Goal: Answer question/provide support: Share knowledge or assist other users

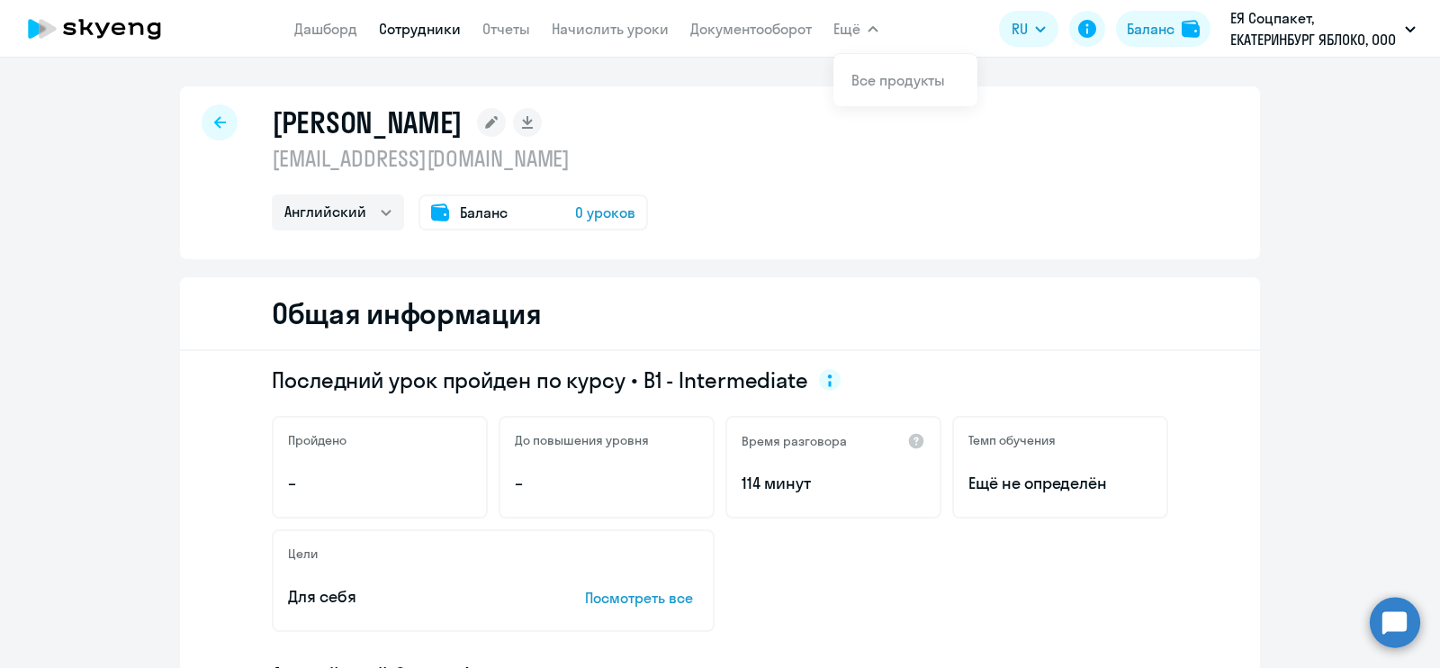
select select "english"
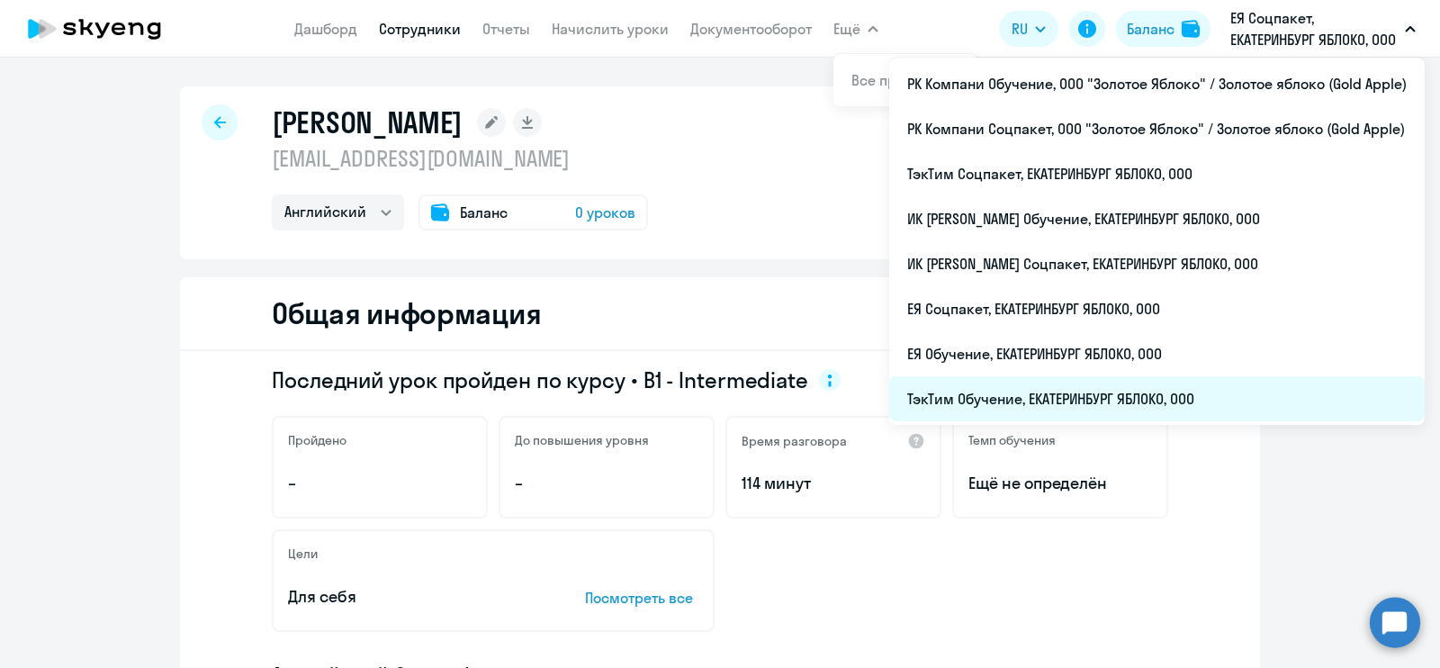
click at [1096, 389] on li "ТэкТим Обучение, ЕКАТЕРИНБУРГ ЯБЛОКО, ООО" at bounding box center [1156, 398] width 535 height 45
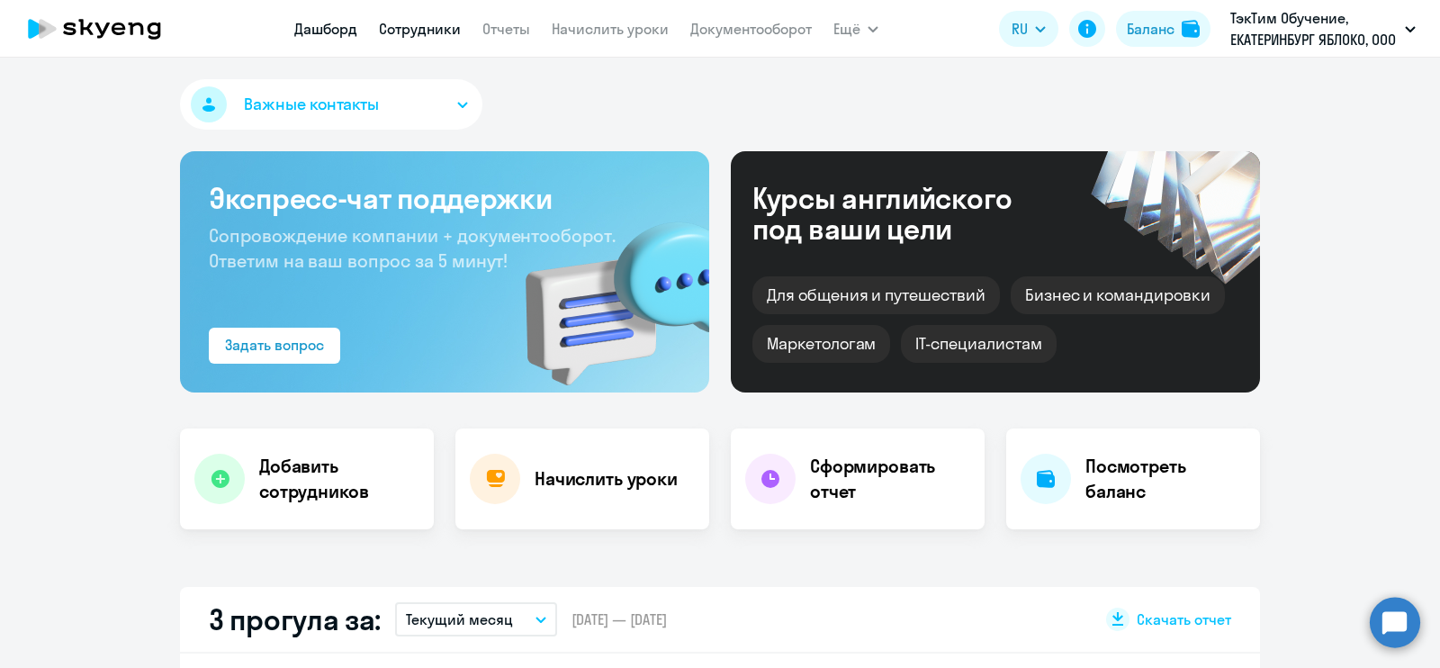
click at [426, 28] on link "Сотрудники" at bounding box center [420, 29] width 82 height 18
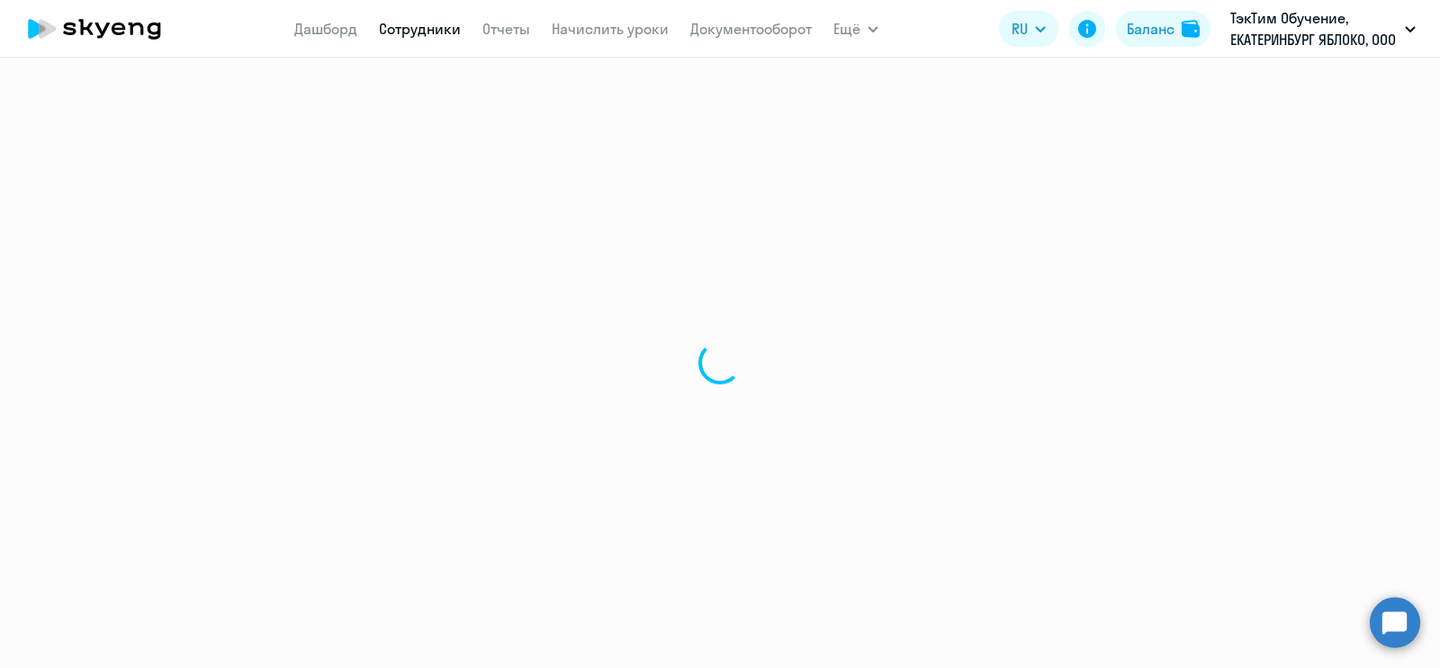
select select "30"
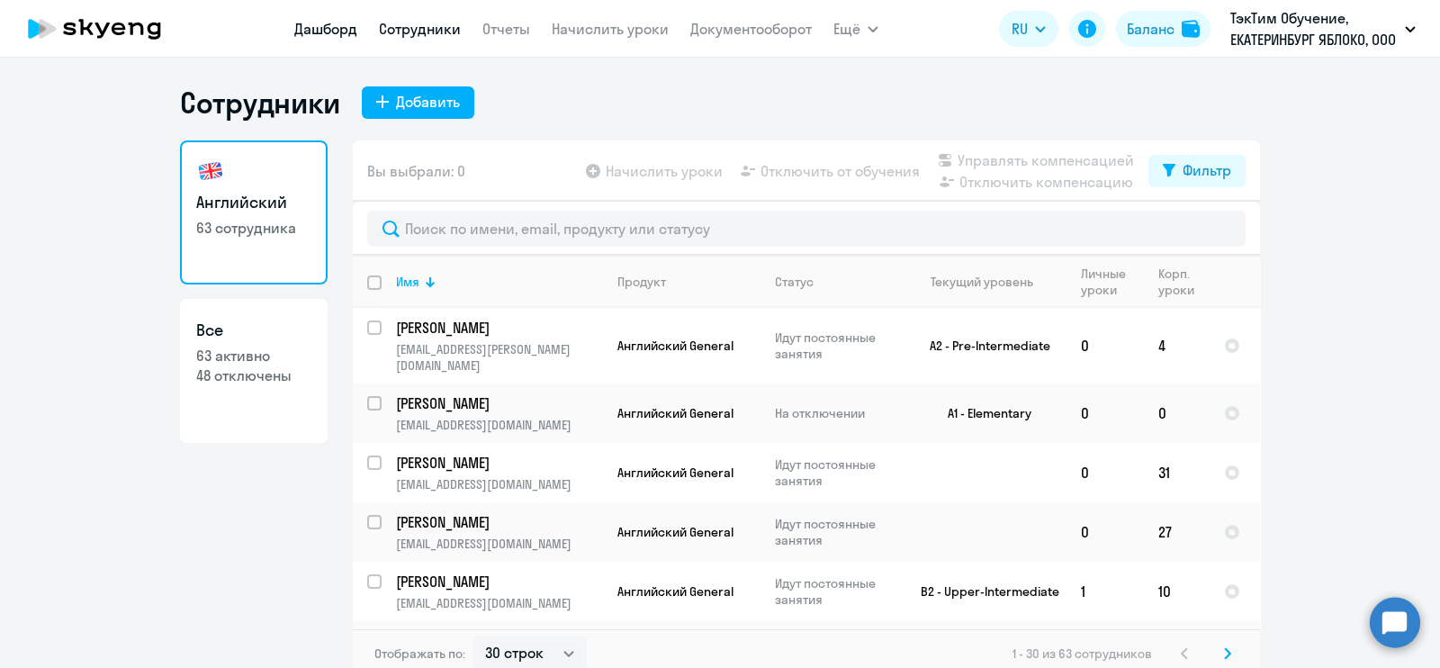
click at [343, 29] on link "Дашборд" at bounding box center [325, 29] width 63 height 18
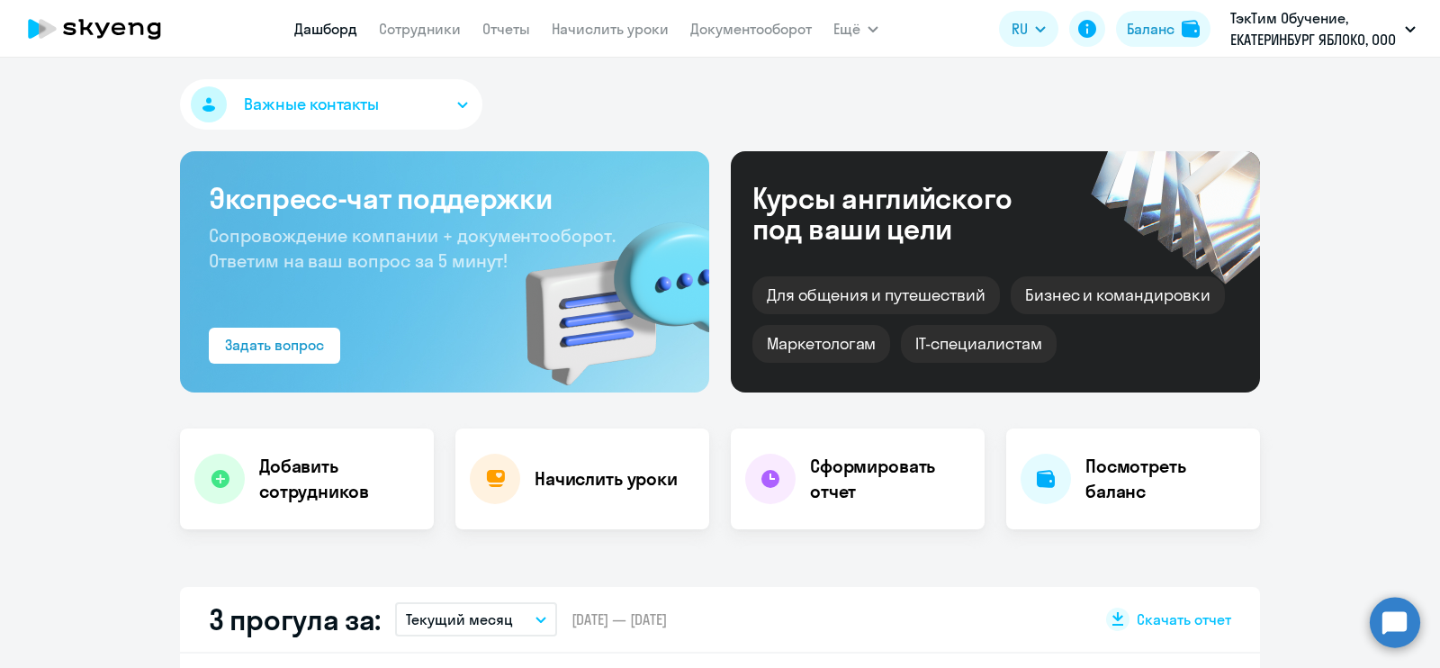
scroll to position [112, 0]
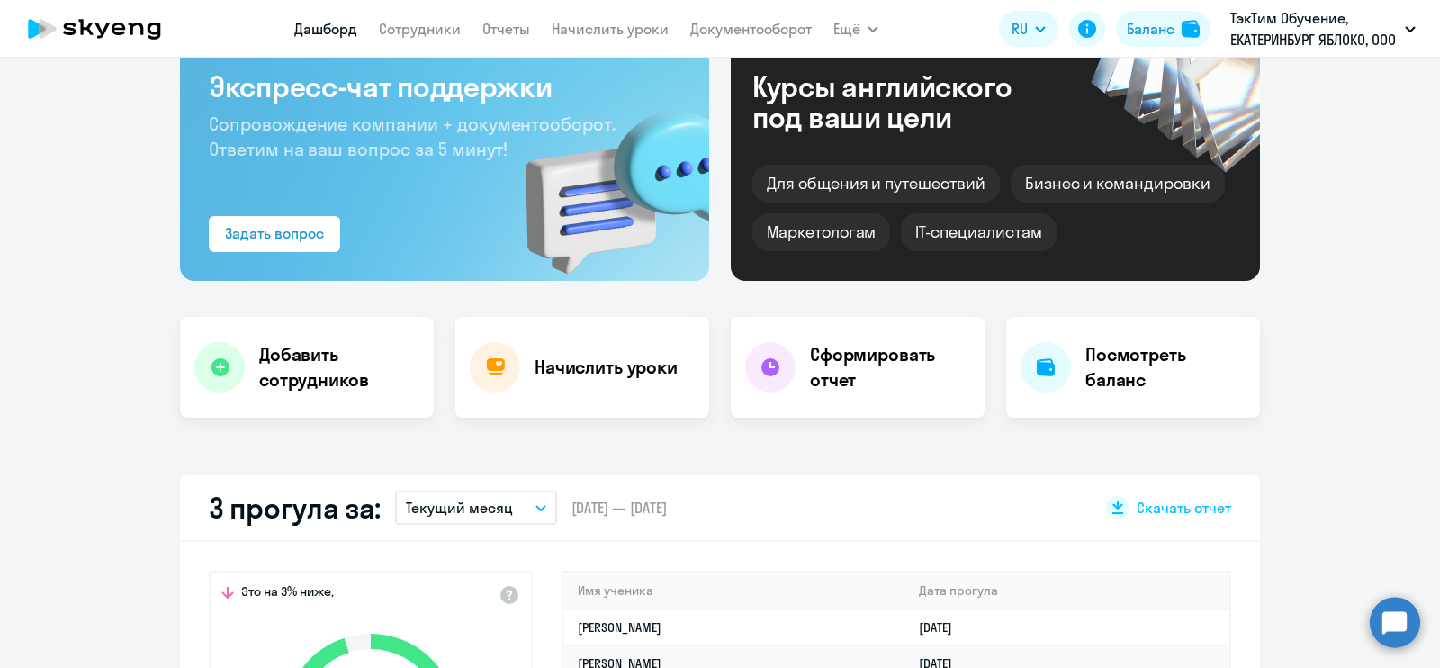
click at [535, 505] on icon "button" at bounding box center [540, 508] width 11 height 6
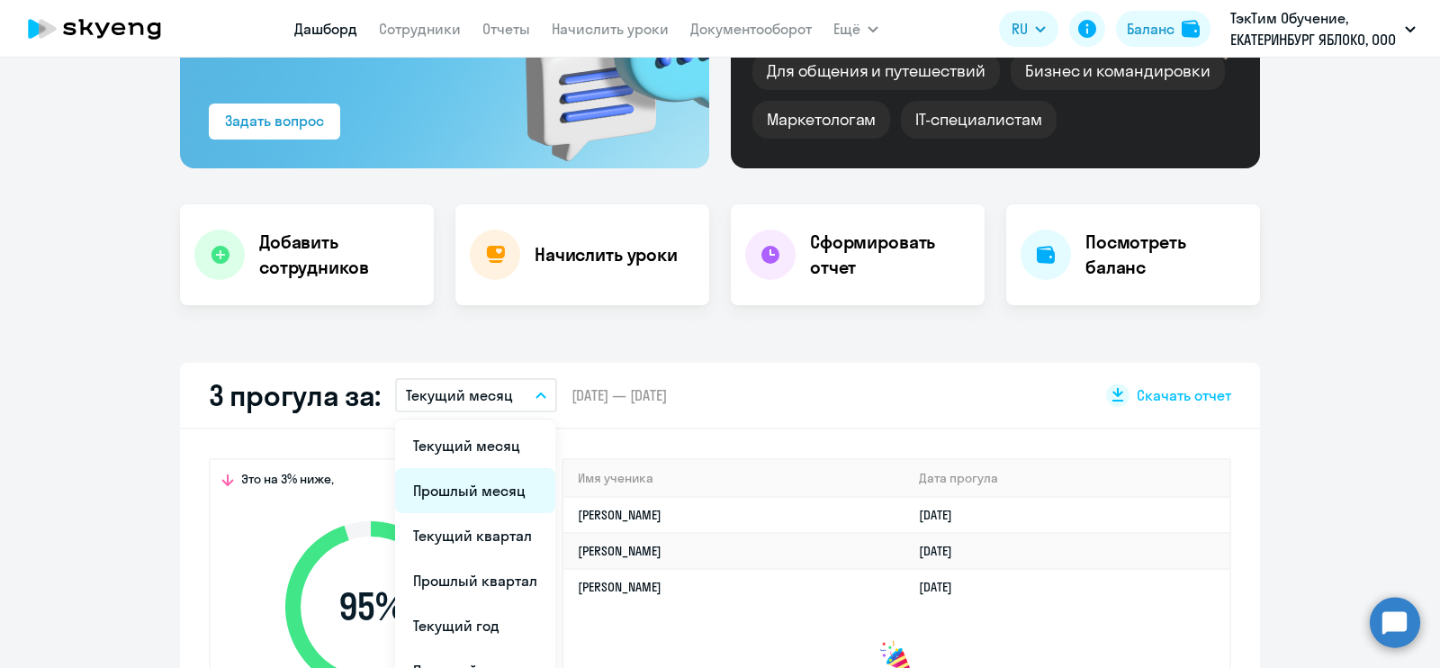
select select "30"
click at [489, 494] on li "Прошлый месяц" at bounding box center [475, 490] width 160 height 45
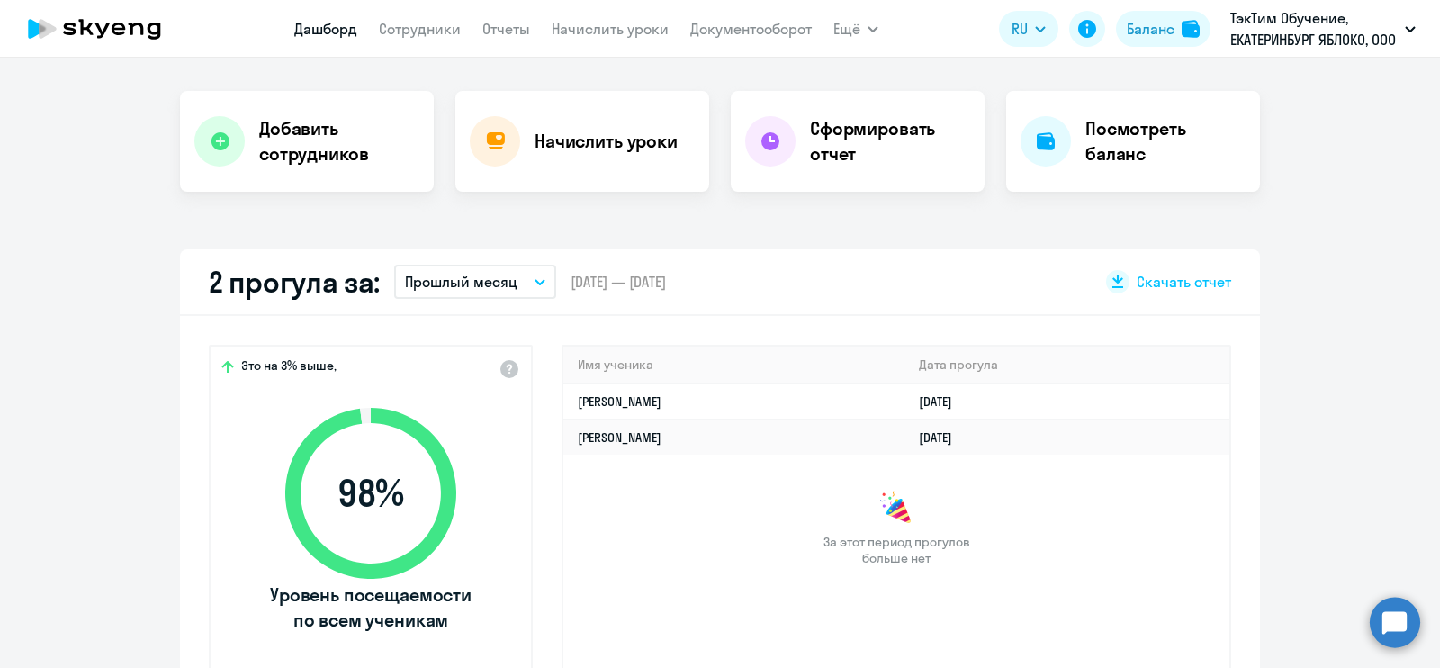
scroll to position [449, 0]
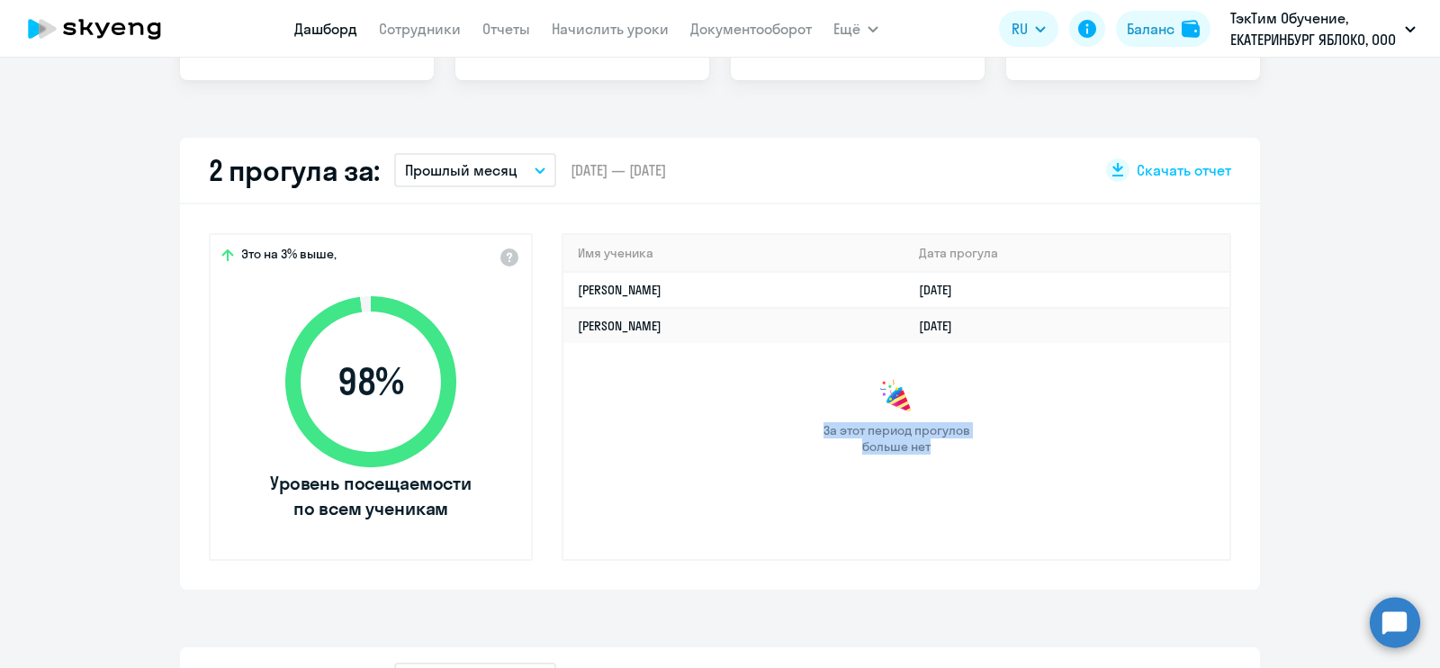
drag, startPoint x: 945, startPoint y: 452, endPoint x: 842, endPoint y: 430, distance: 104.8
click at [821, 428] on span "За этот период прогулов больше нет" at bounding box center [896, 438] width 151 height 32
click at [873, 443] on span "За этот период прогулов больше нет" at bounding box center [896, 438] width 151 height 32
click at [841, 429] on span "За этот период прогулов больше нет" at bounding box center [896, 438] width 151 height 32
click at [851, 429] on span "За этот период прогулов больше нет" at bounding box center [896, 438] width 151 height 32
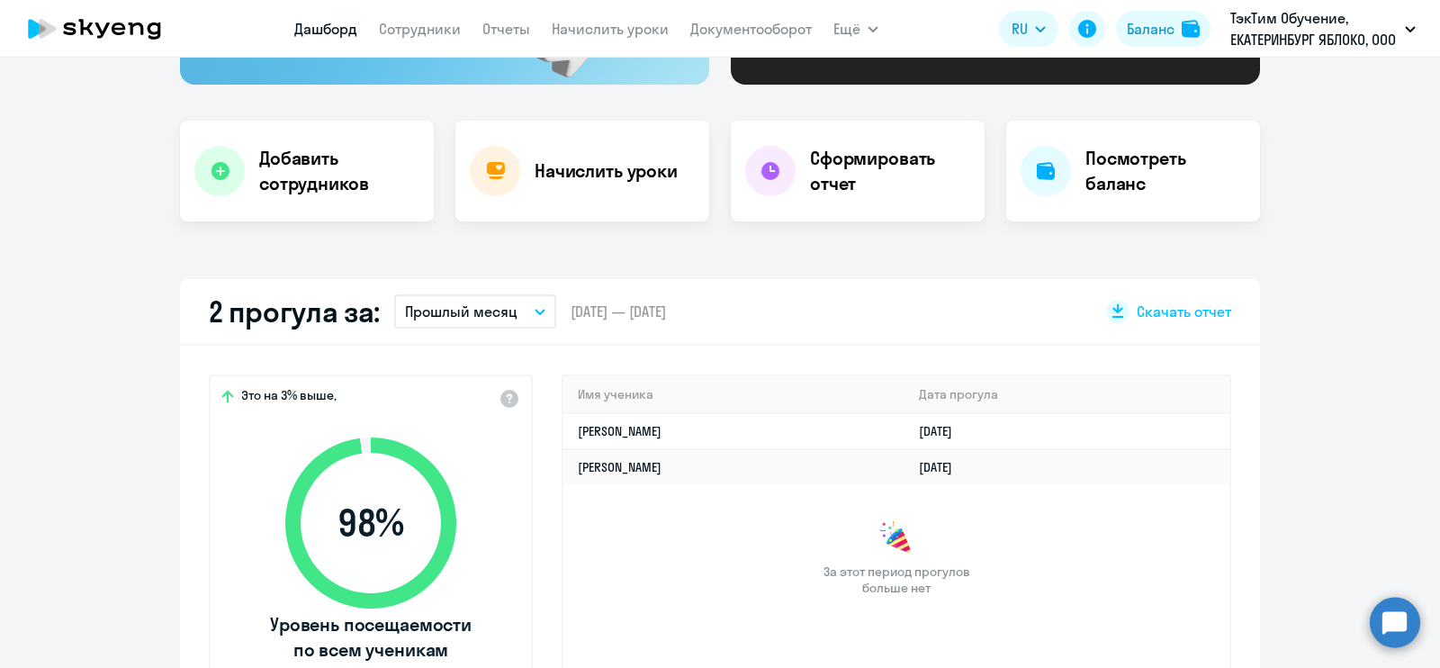
scroll to position [420, 0]
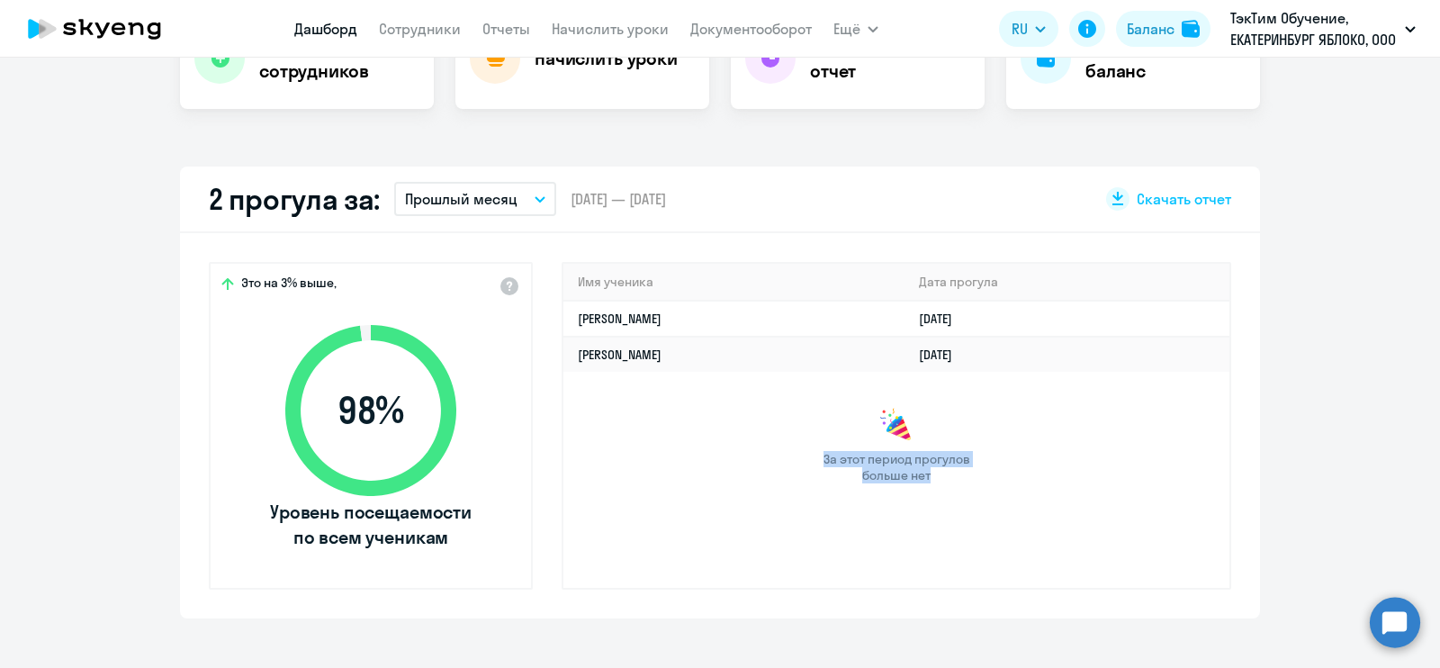
drag, startPoint x: 921, startPoint y: 478, endPoint x: 814, endPoint y: 460, distance: 107.7
click at [821, 460] on span "За этот период прогулов больше нет" at bounding box center [896, 467] width 151 height 32
click at [855, 458] on span "За этот период прогулов больше нет" at bounding box center [896, 467] width 151 height 32
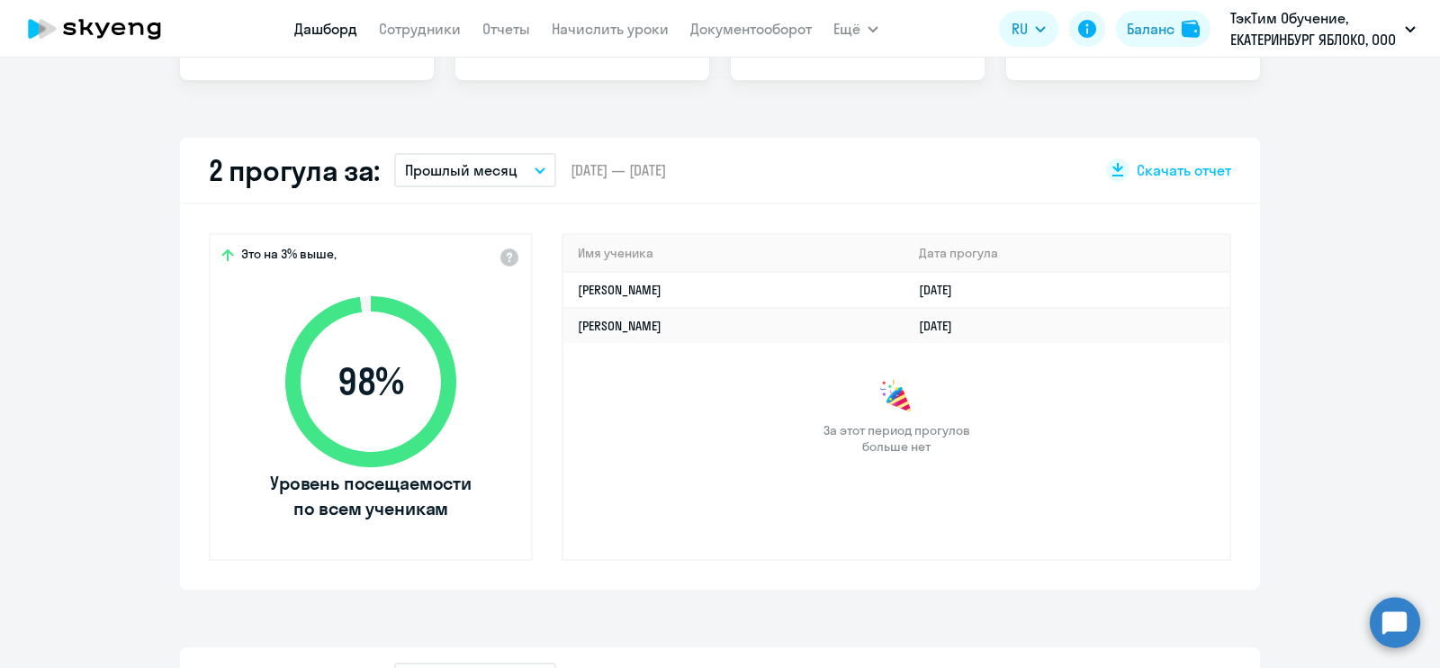
scroll to position [562, 0]
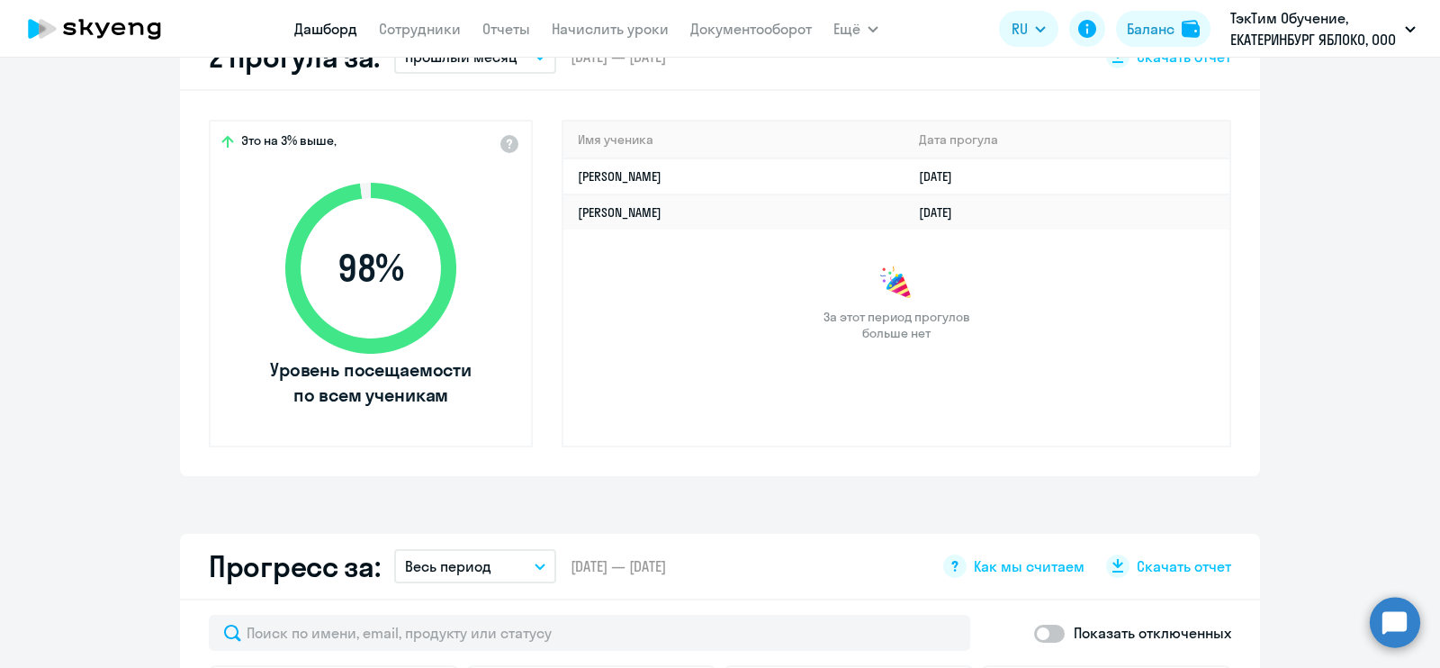
click at [1406, 630] on circle at bounding box center [1395, 622] width 50 height 50
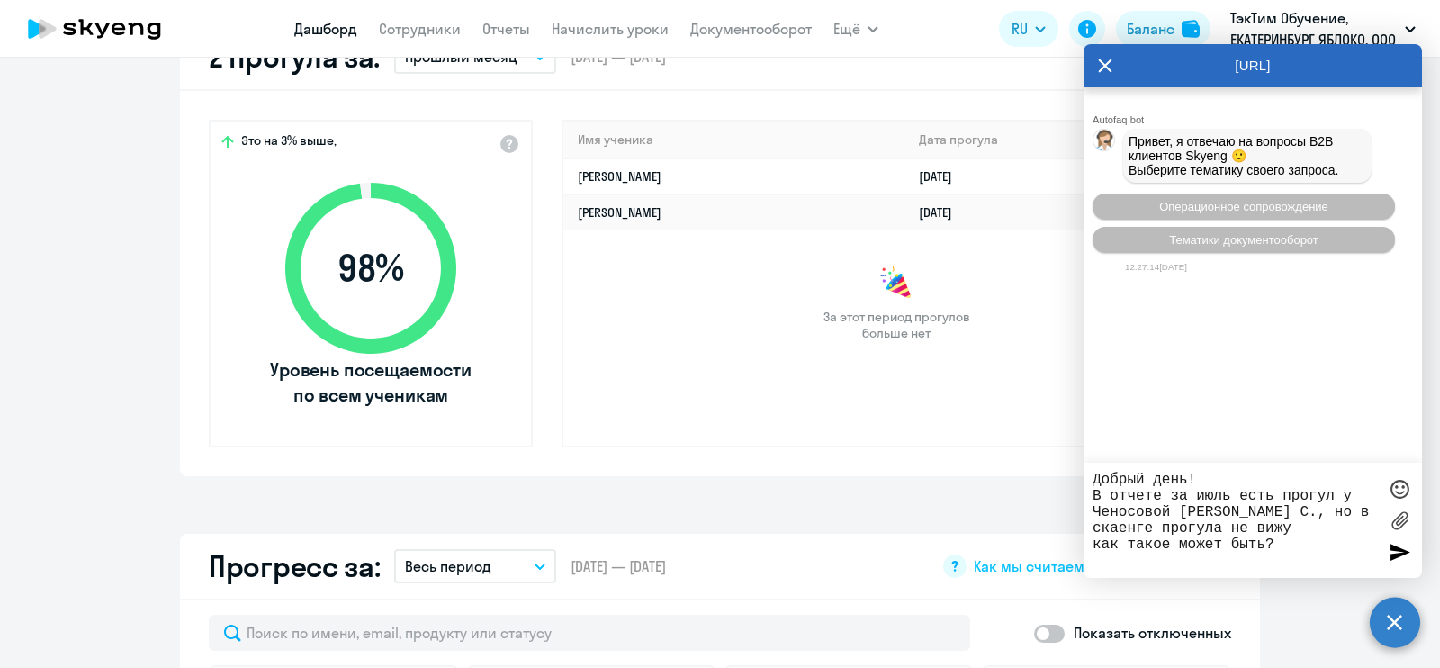
type textarea "Добрый день! В отчете за июль есть прогул у Ченосовой [PERSON_NAME] С., но в ск…"
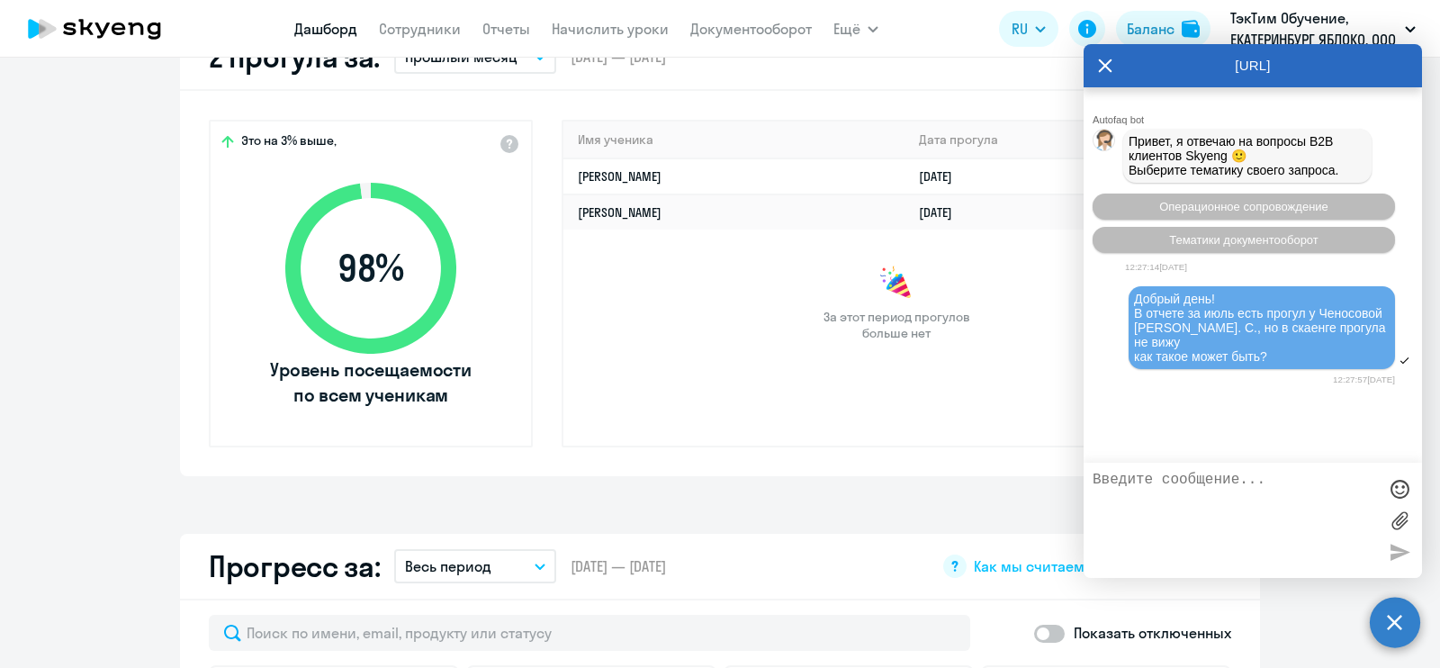
scroll to position [81, 0]
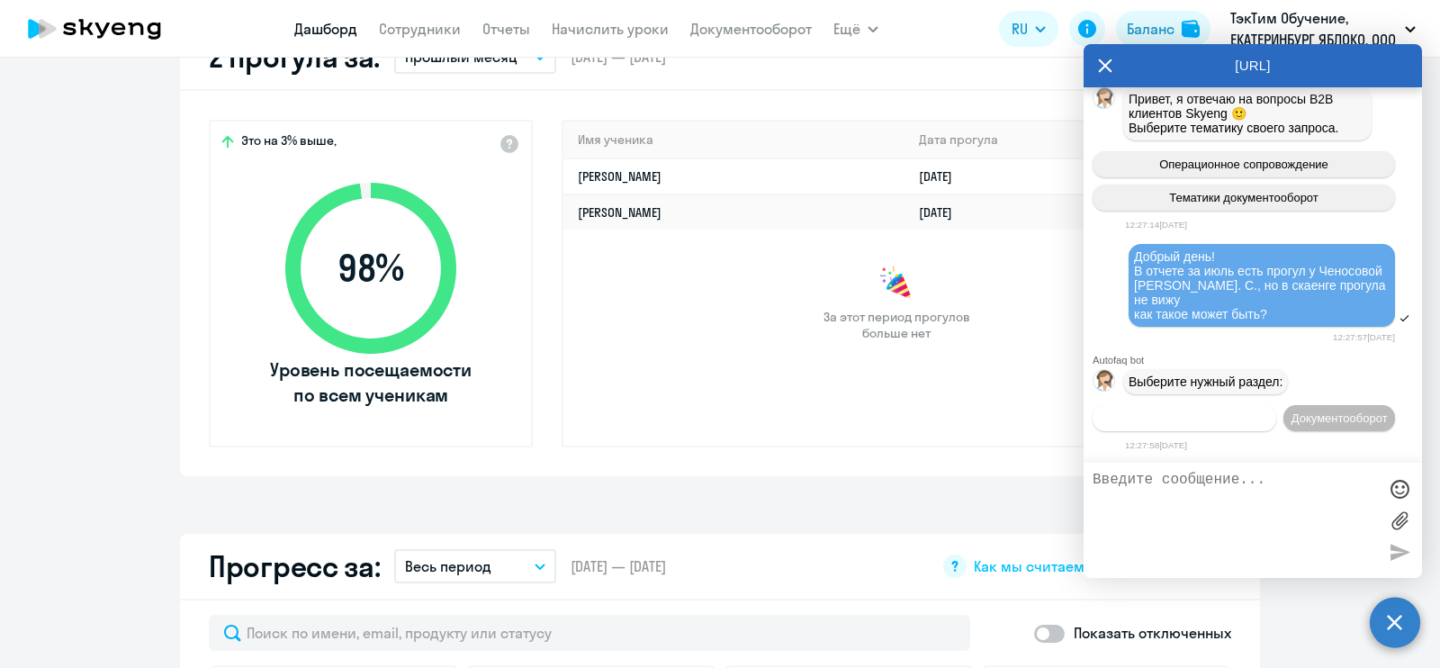
click at [1276, 405] on button "Операционное сопровождение" at bounding box center [1185, 418] width 184 height 26
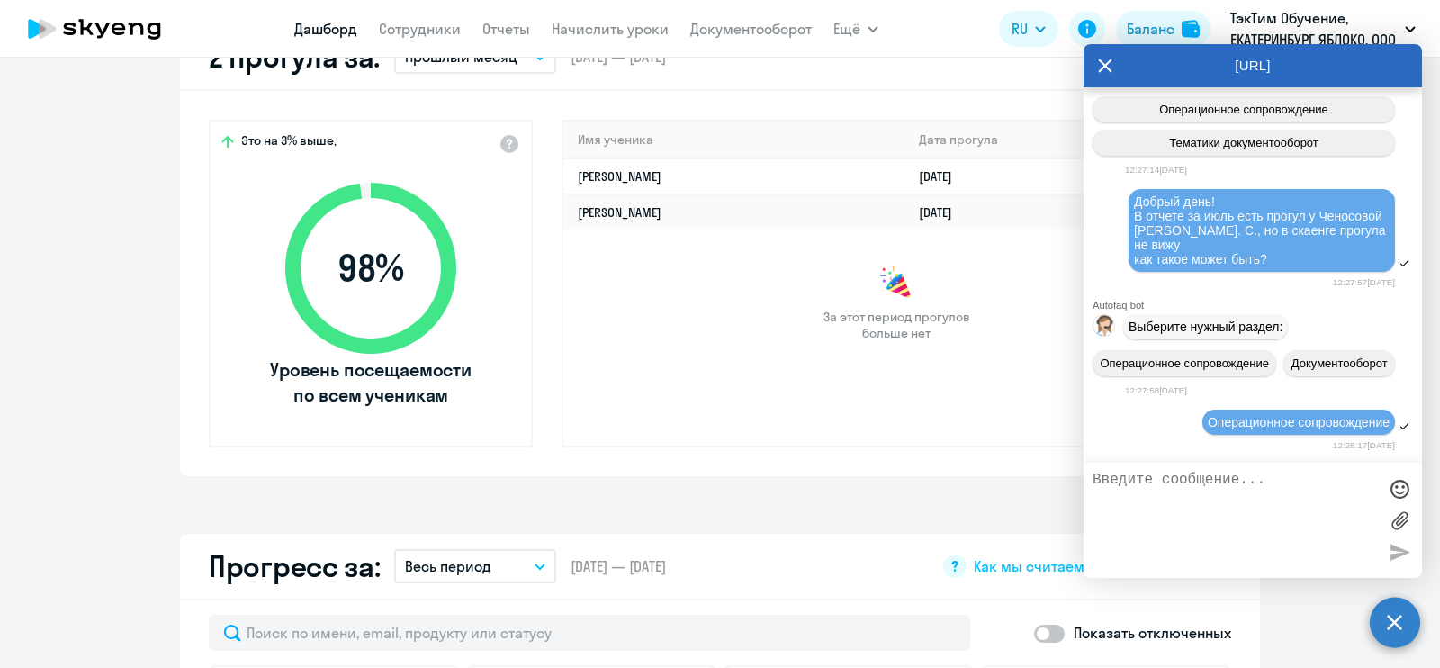
scroll to position [279, 0]
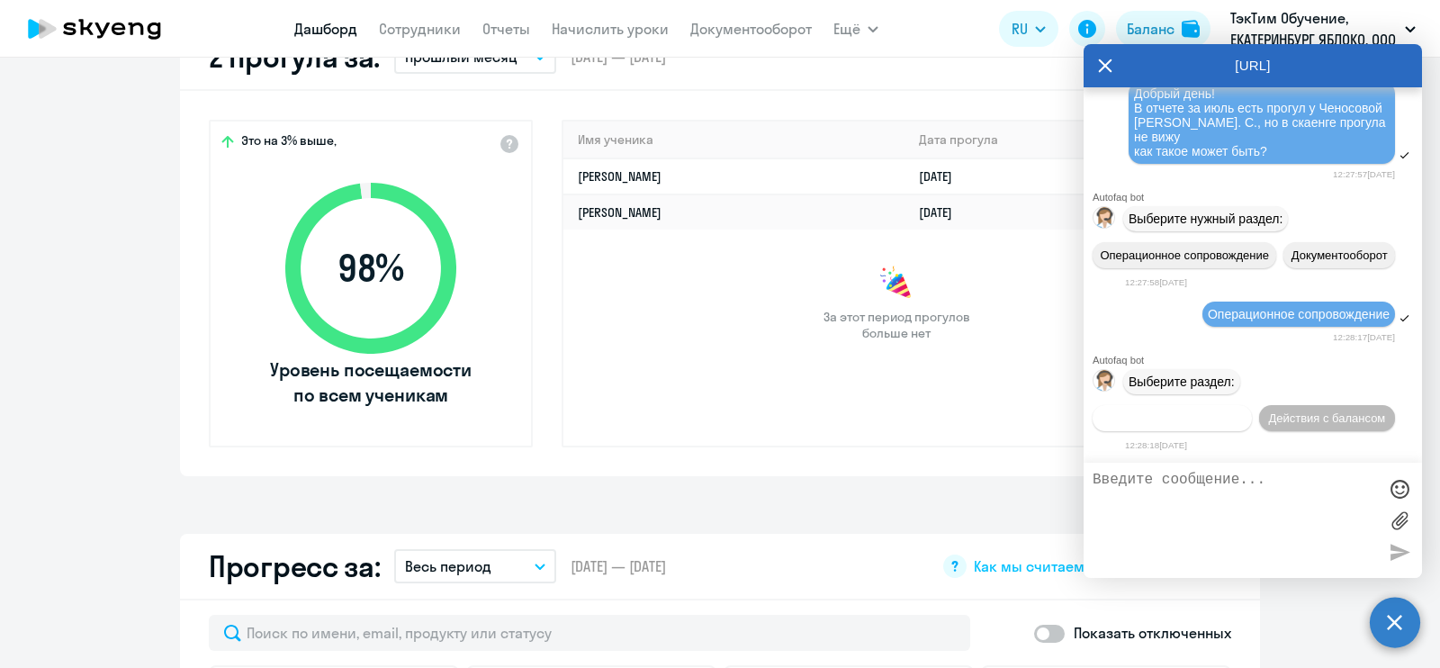
click at [1252, 405] on button "Действия по сотрудникам" at bounding box center [1172, 418] width 159 height 26
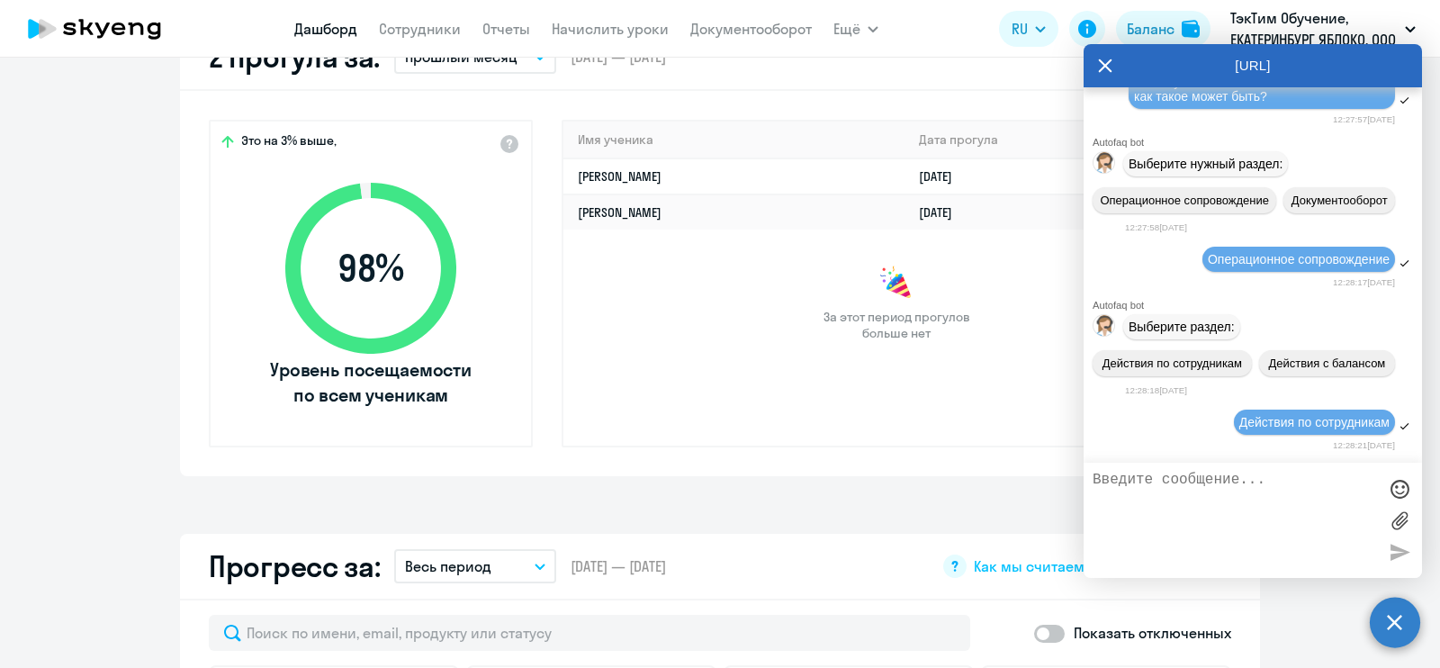
scroll to position [545, 0]
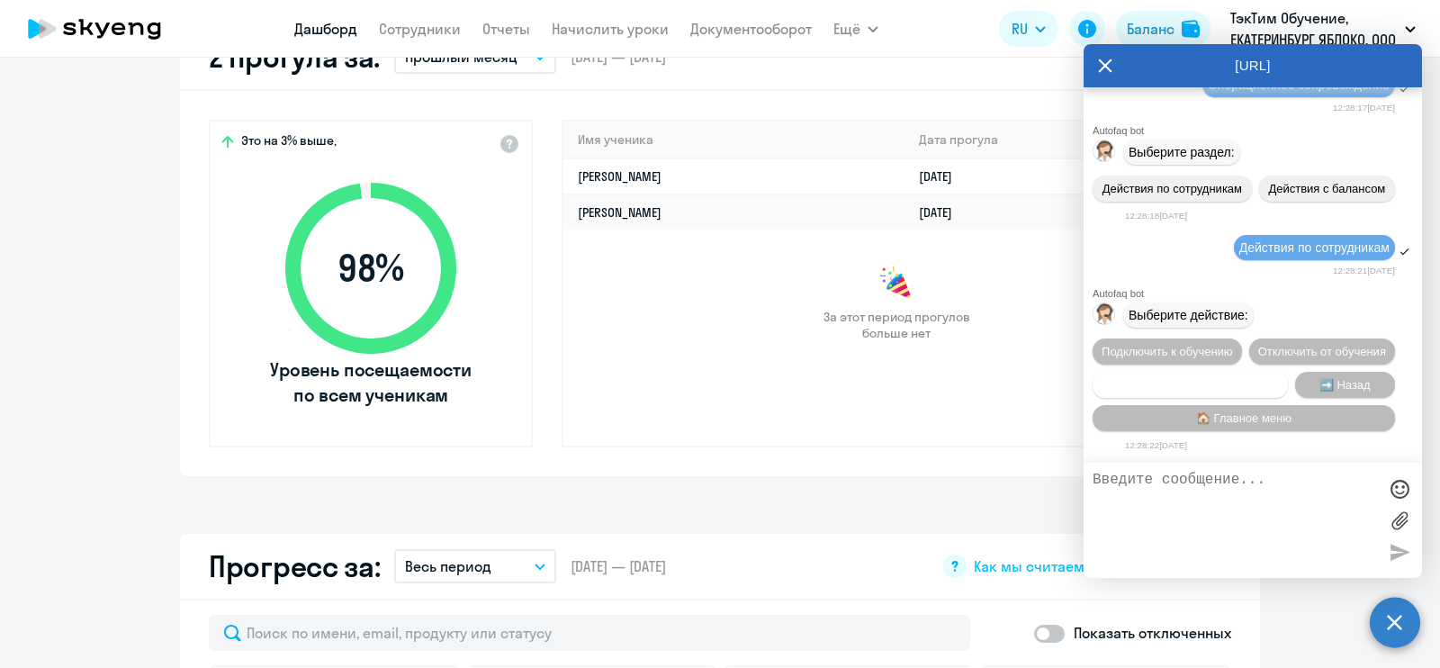
click at [1219, 386] on span "Сотруднику нужна помощь" at bounding box center [1190, 384] width 146 height 13
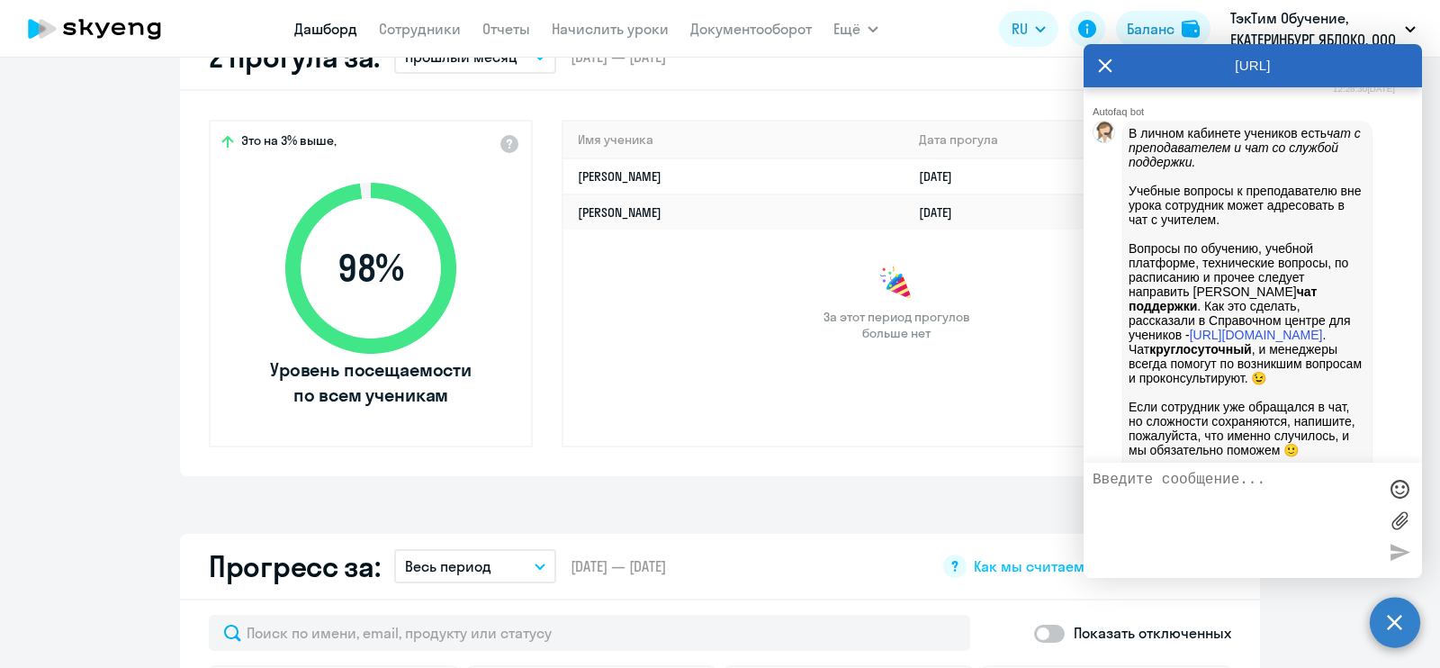
scroll to position [1183, 0]
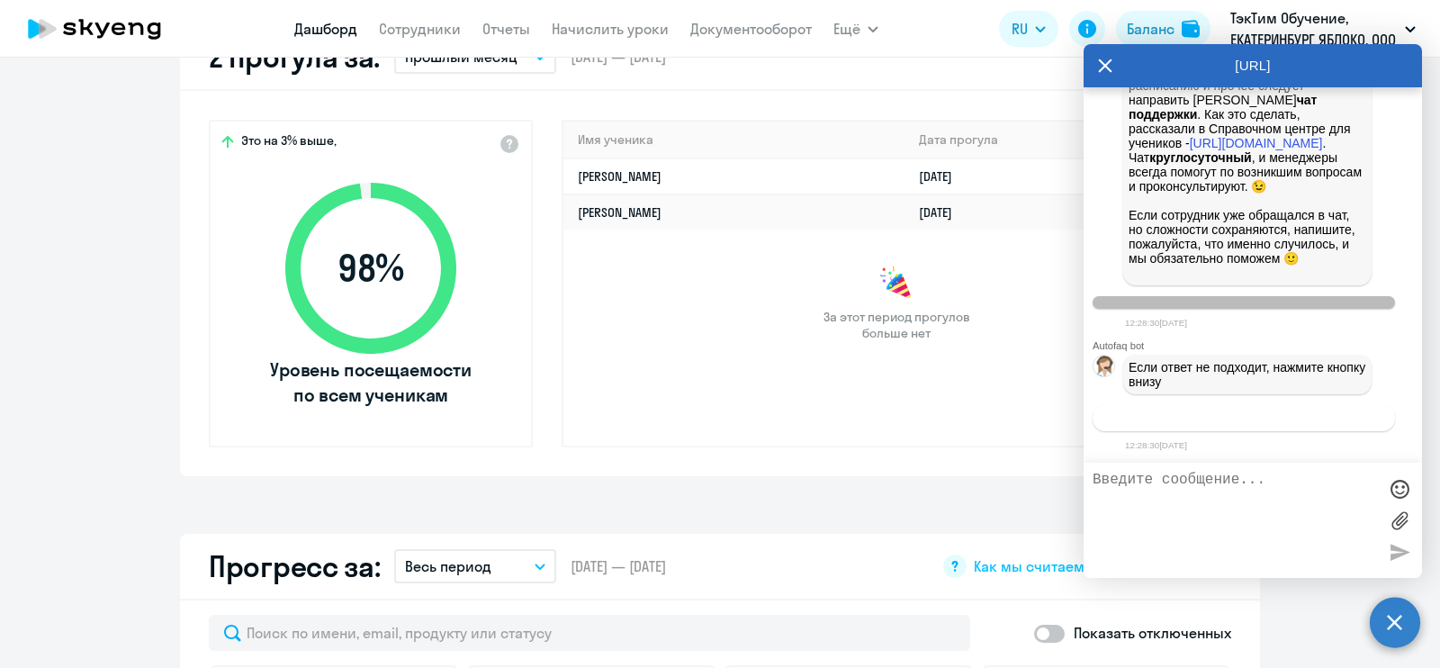
click at [1291, 417] on span "Связаться с менеджером" at bounding box center [1243, 417] width 138 height 13
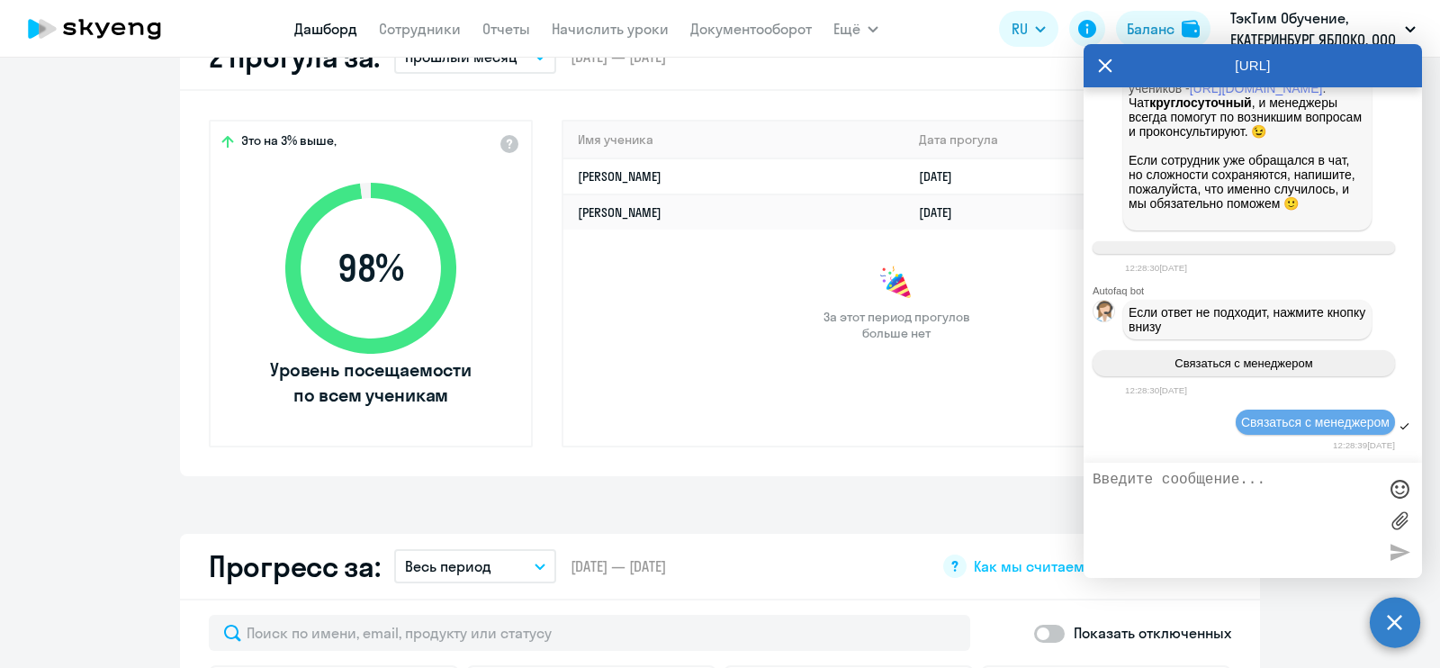
click at [1201, 504] on textarea at bounding box center [1235, 520] width 284 height 97
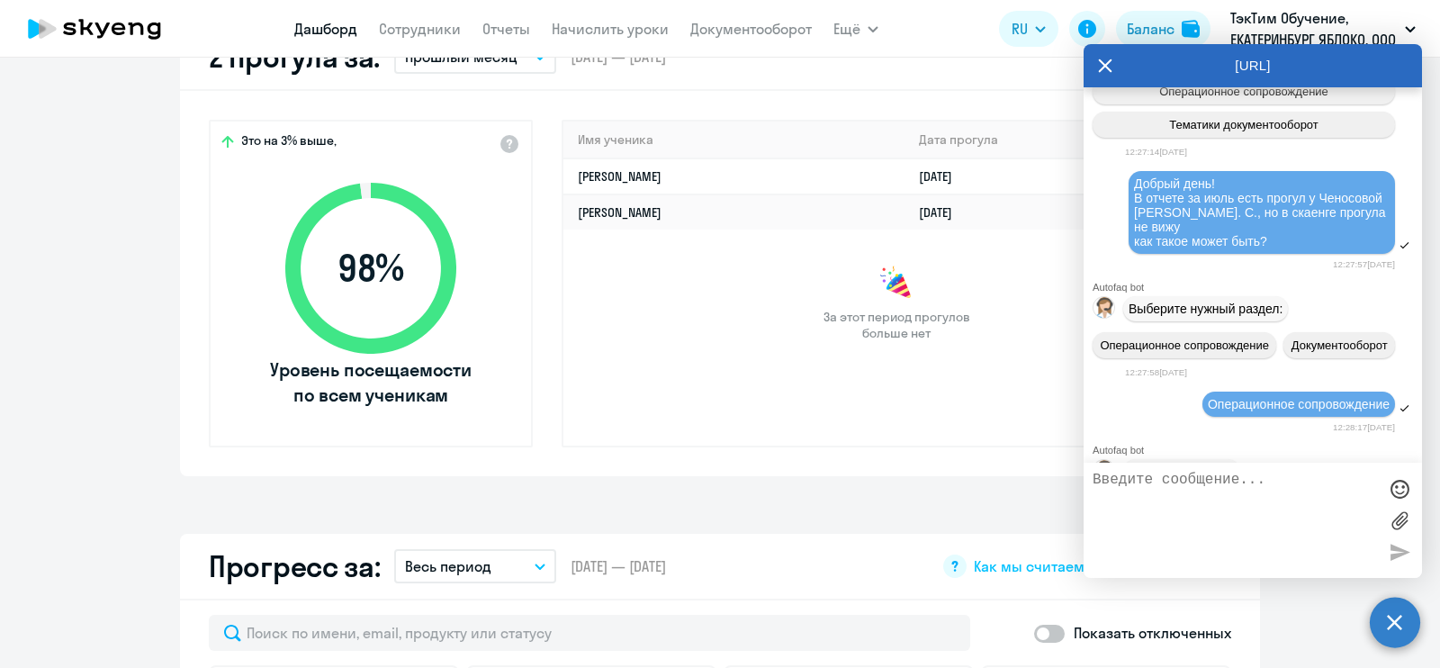
scroll to position [3, 0]
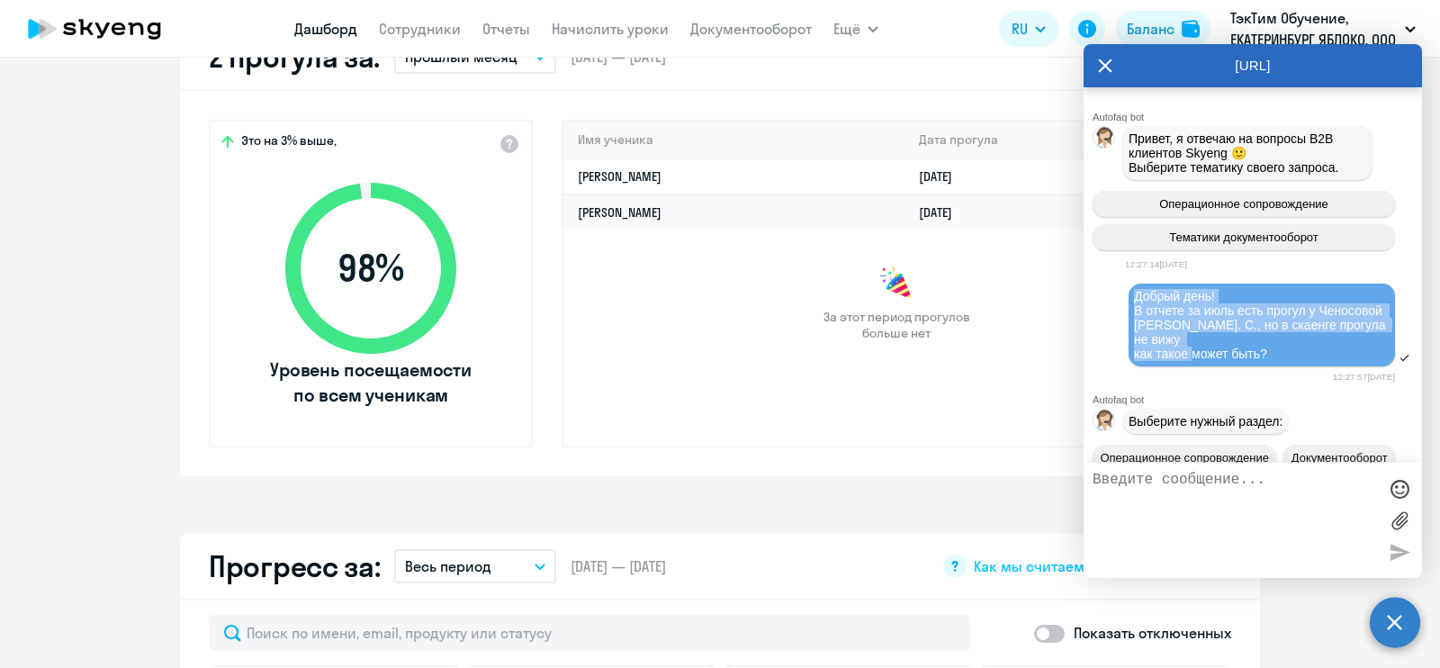
drag, startPoint x: 1275, startPoint y: 360, endPoint x: 1134, endPoint y: 299, distance: 154.0
click at [1134, 299] on div "Добрый день! В отчете за июль есть прогул у Ченосовой [PERSON_NAME] С., но в ск…" at bounding box center [1262, 325] width 256 height 72
copy span "Добрый день! В отчете за июль есть прогул у Ченосовой [PERSON_NAME] С., но в ск…"
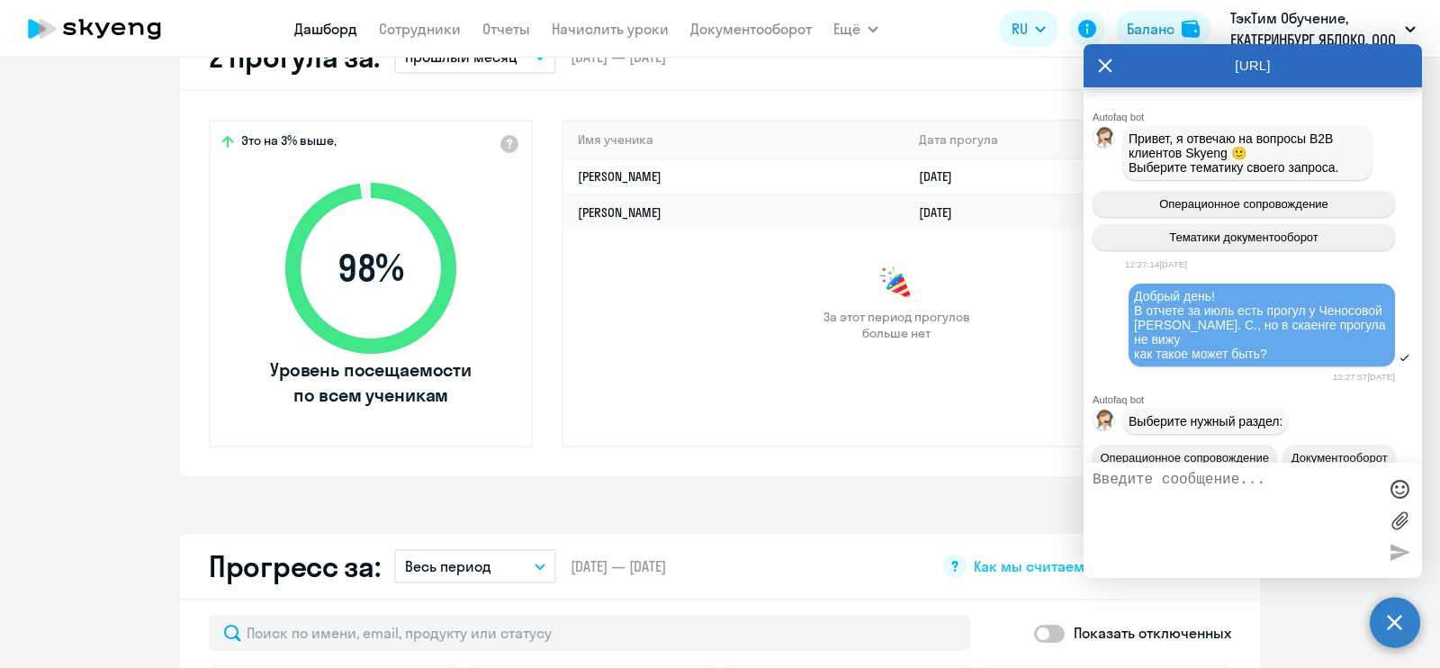
click at [1197, 504] on textarea at bounding box center [1235, 520] width 284 height 97
paste textarea "Добрый день! В отчете за июль есть прогул у Ченосовой [PERSON_NAME] С., но в ск…"
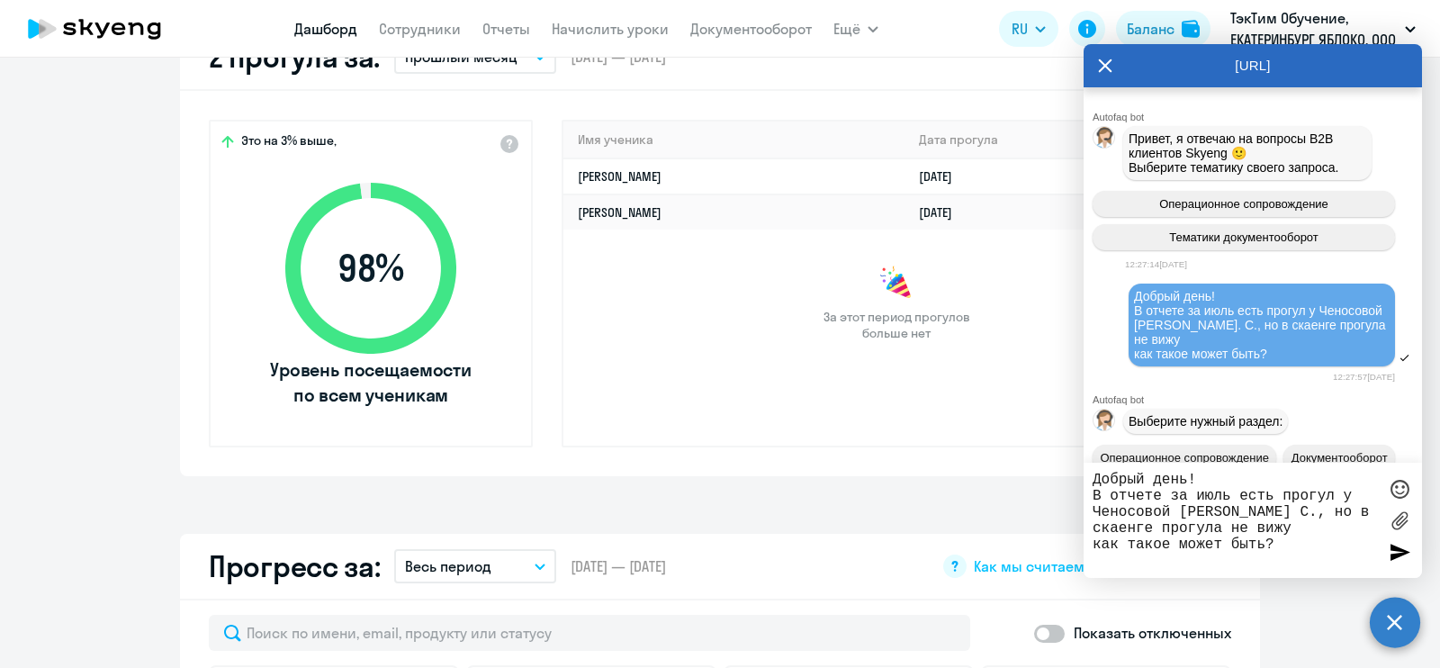
type textarea "Добрый день! В отчете за июль есть прогул у Ченосовой [PERSON_NAME] С., но в ск…"
click at [1389, 544] on div at bounding box center [1399, 551] width 27 height 27
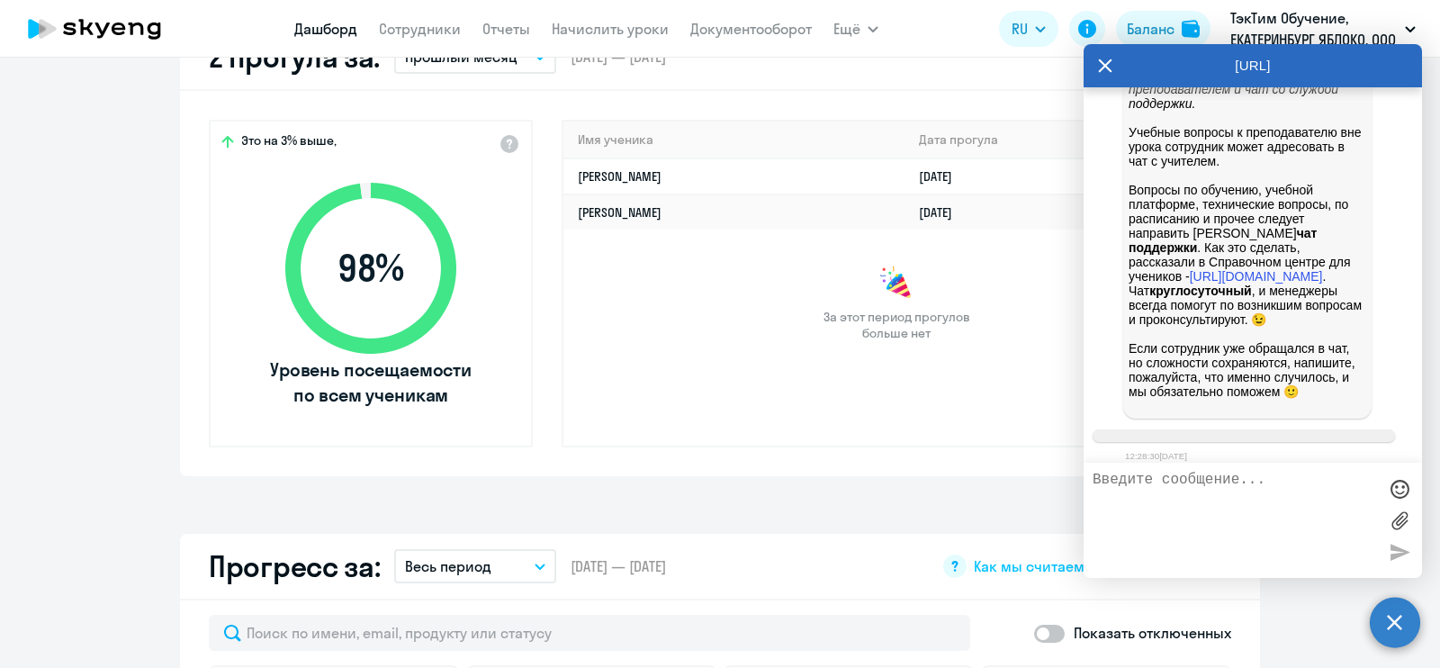
scroll to position [1354, 0]
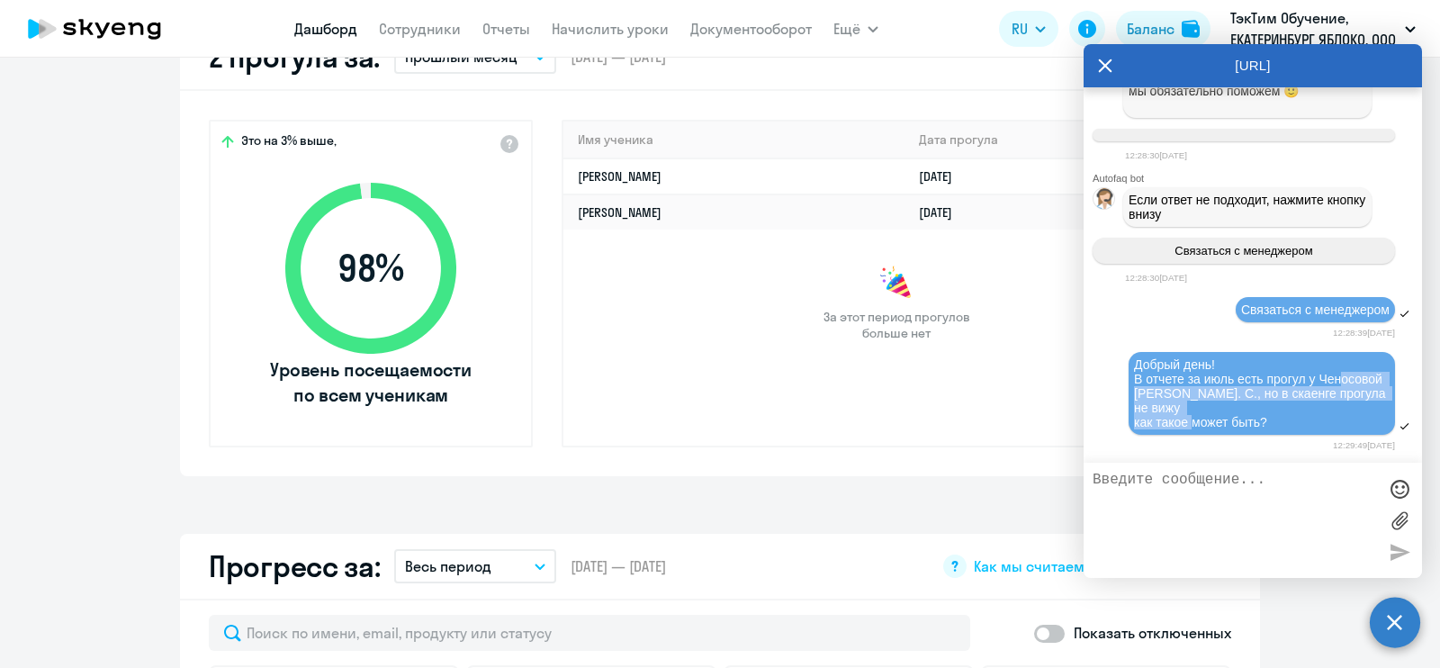
drag, startPoint x: 1273, startPoint y: 423, endPoint x: 1155, endPoint y: 395, distance: 122.0
click at [1155, 395] on div "Добрый день! В отчете за июль есть прогул у Ченосовой [PERSON_NAME] С., но в ск…" at bounding box center [1262, 393] width 256 height 72
click at [1175, 383] on span "Добрый день! В отчете за июль есть прогул у Ченосовой [PERSON_NAME] С., но в ск…" at bounding box center [1261, 393] width 255 height 72
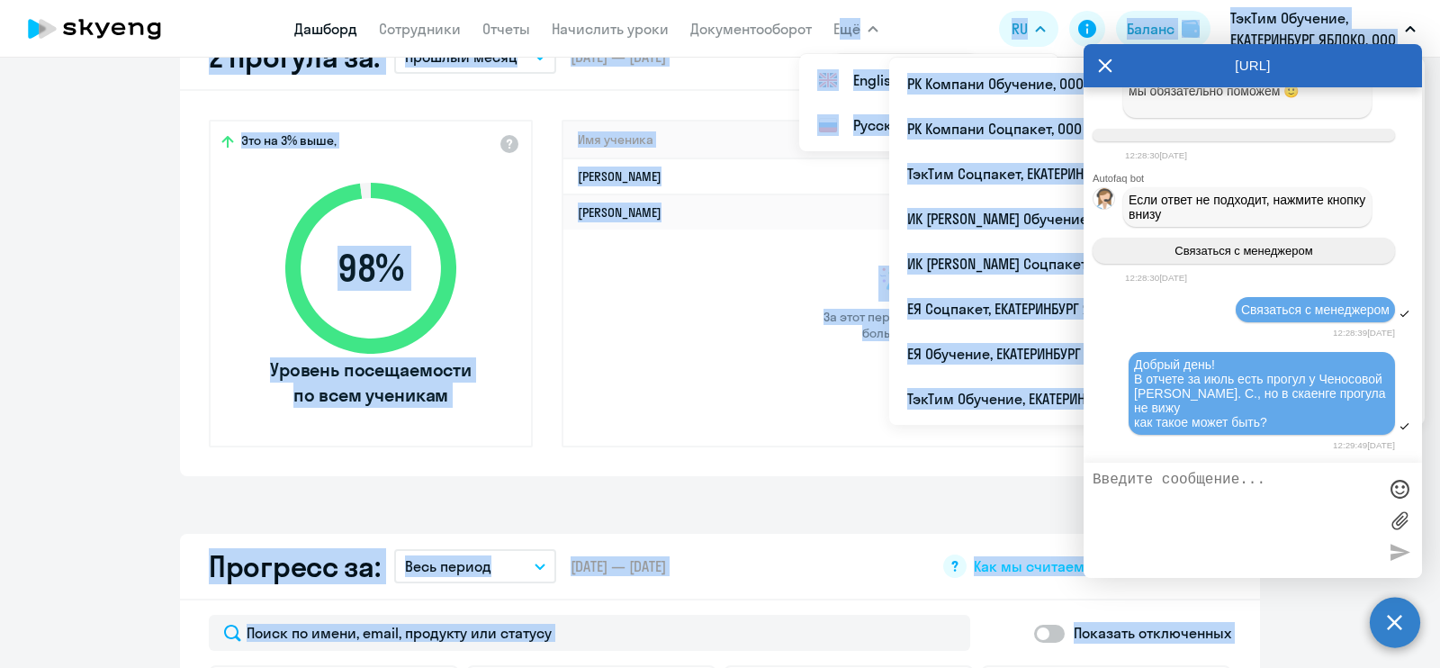
drag, startPoint x: 1259, startPoint y: 65, endPoint x: 835, endPoint y: 46, distance: 424.3
click at [835, 46] on body "[PERSON_NAME] Отчеты Начислить уроки Документооборот Ещё Все продукты Дашборд С…" at bounding box center [720, 334] width 1440 height 668
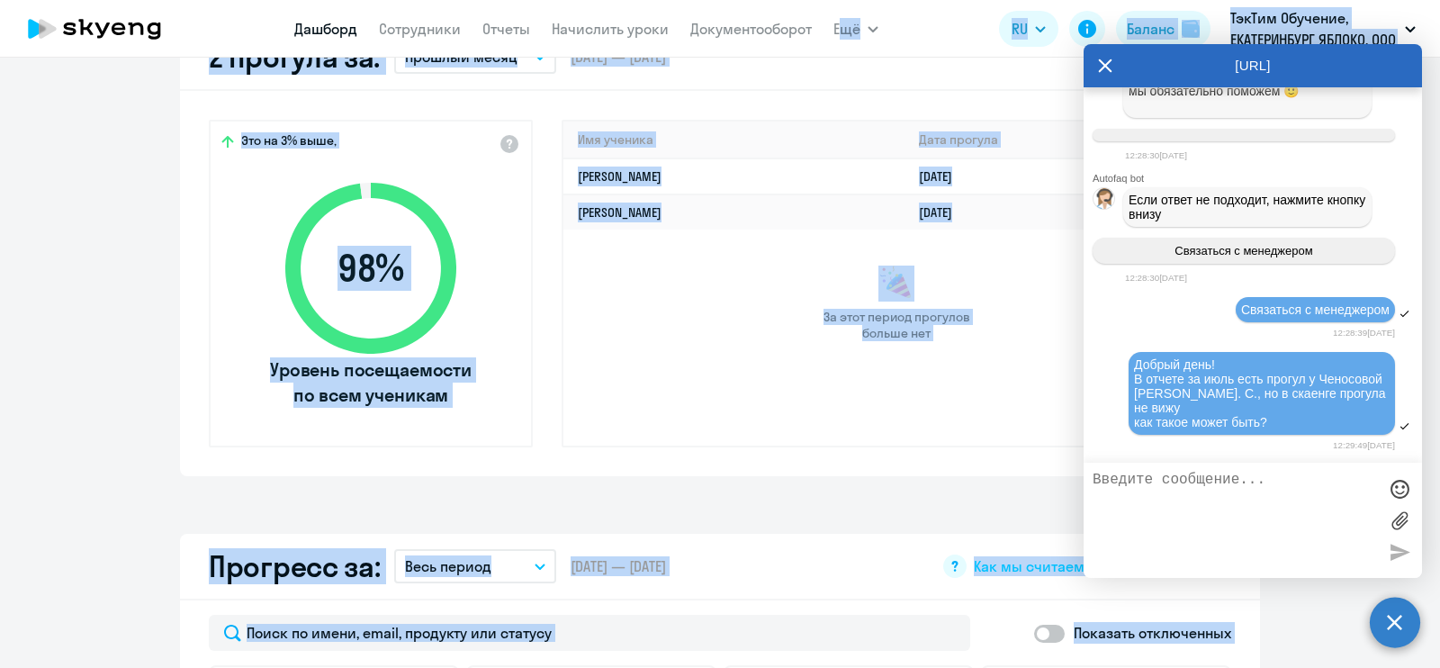
click at [761, 371] on div "Имя ученика [PERSON_NAME] прогула [PERSON_NAME] [DATE] [PERSON_NAME] [DATE] За …" at bounding box center [897, 284] width 670 height 328
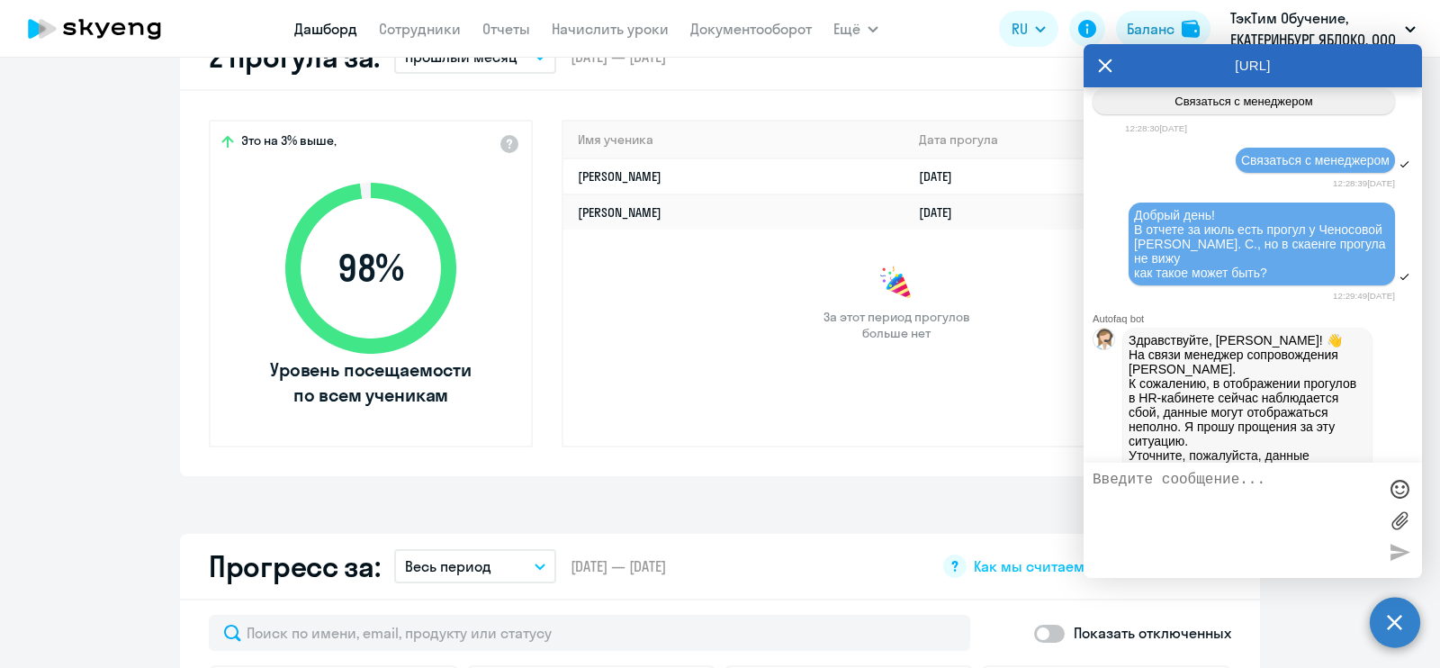
scroll to position [1575, 0]
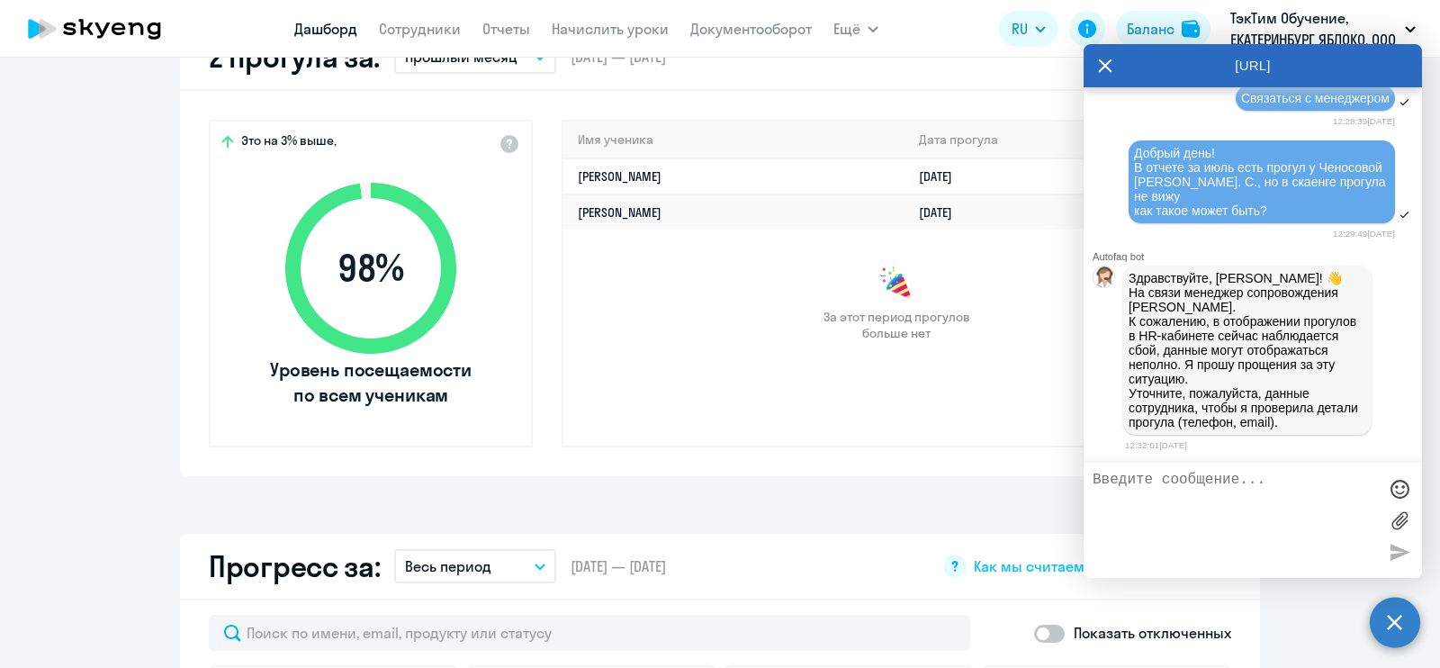
click at [1197, 484] on textarea at bounding box center [1235, 520] width 284 height 97
paste textarea "[PERSON_NAME]"
paste textarea "79217465172"
paste textarea "[EMAIL_ADDRESS][DOMAIN_NAME]"
type textarea "[PERSON_NAME] 79217465172 [EMAIL_ADDRESS][DOMAIN_NAME]"
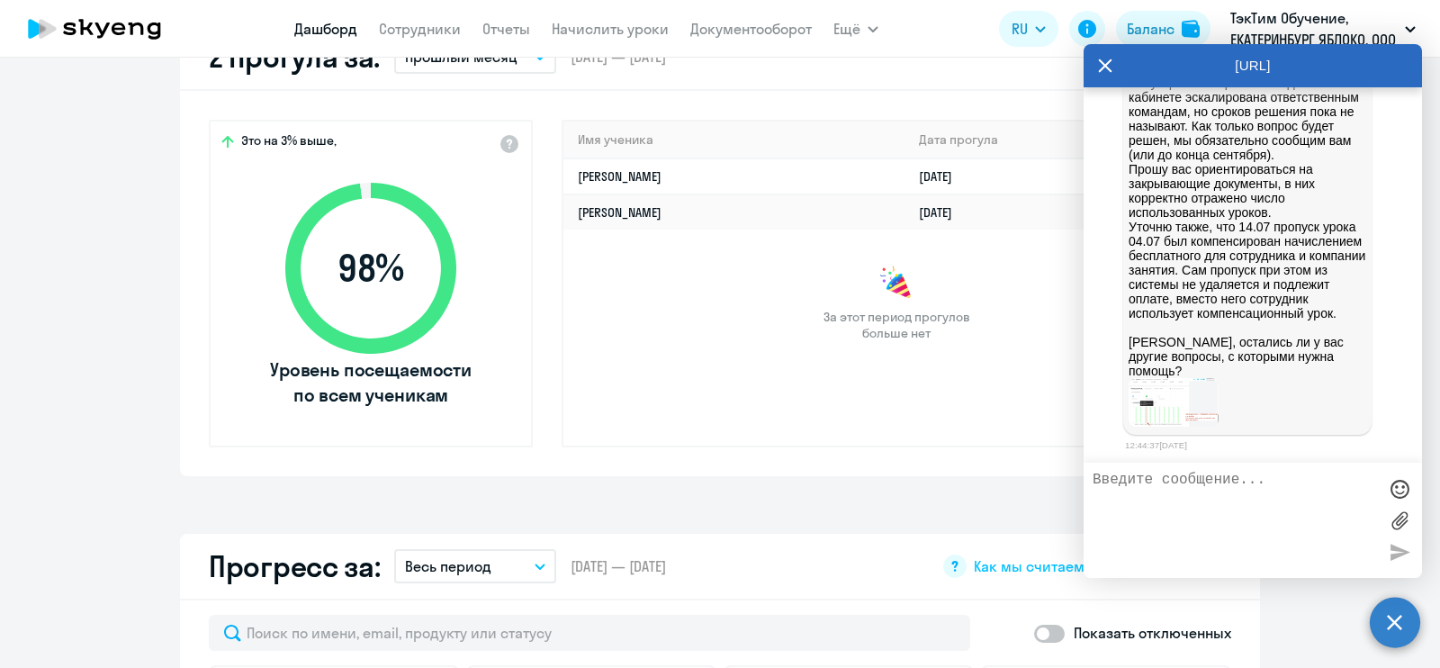
scroll to position [2235, 0]
click at [1171, 427] on img at bounding box center [1174, 402] width 90 height 49
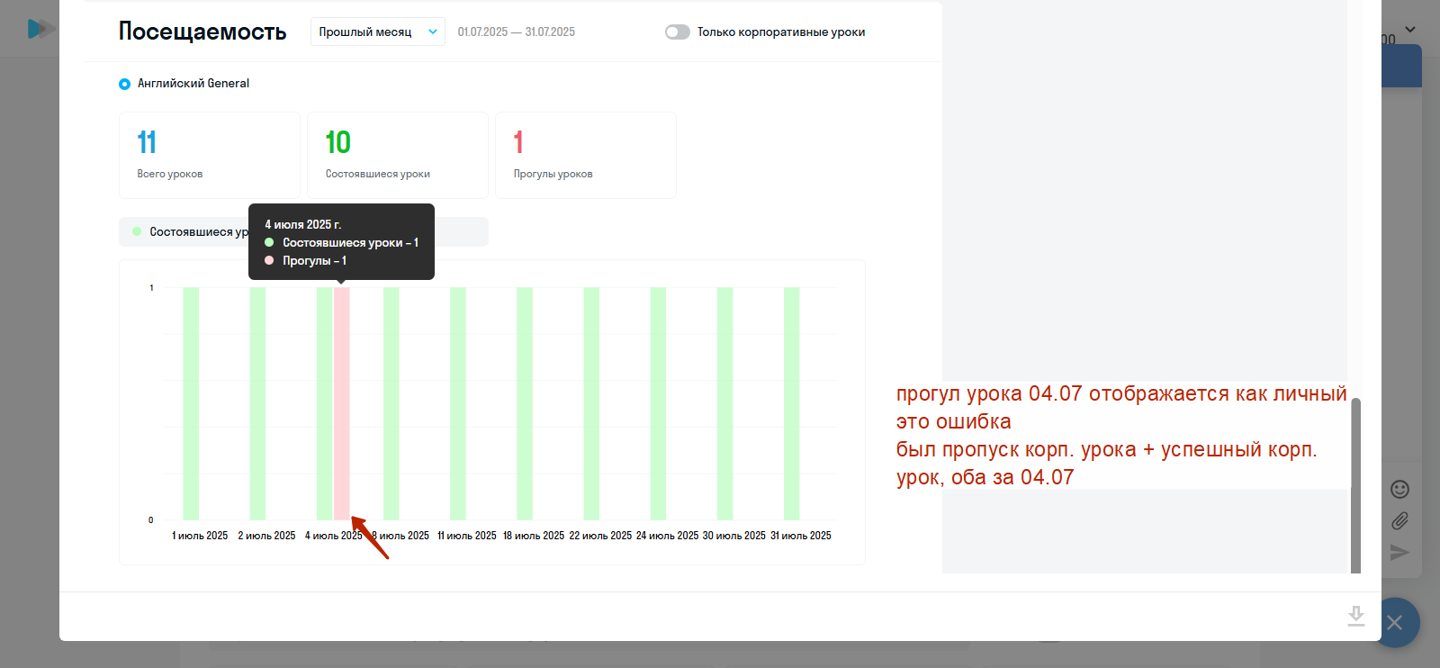
scroll to position [0, 0]
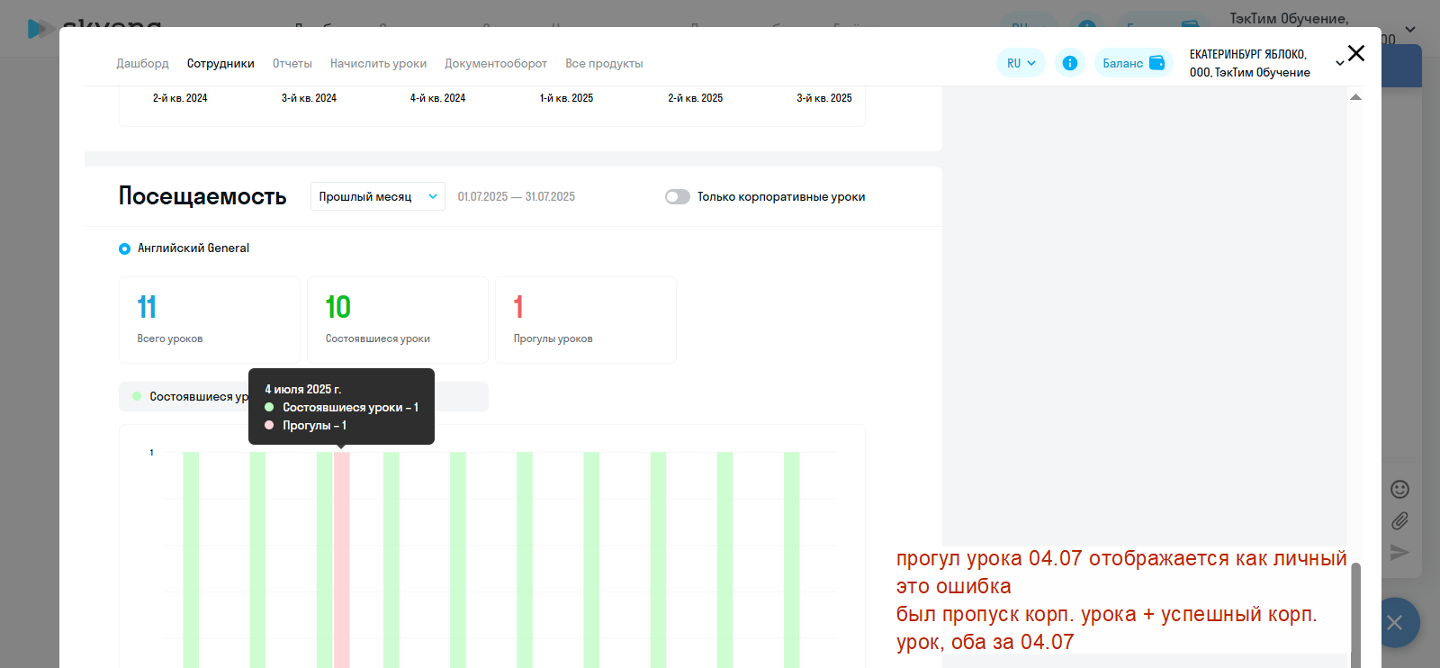
click at [1353, 54] on icon "Close" at bounding box center [1356, 53] width 29 height 29
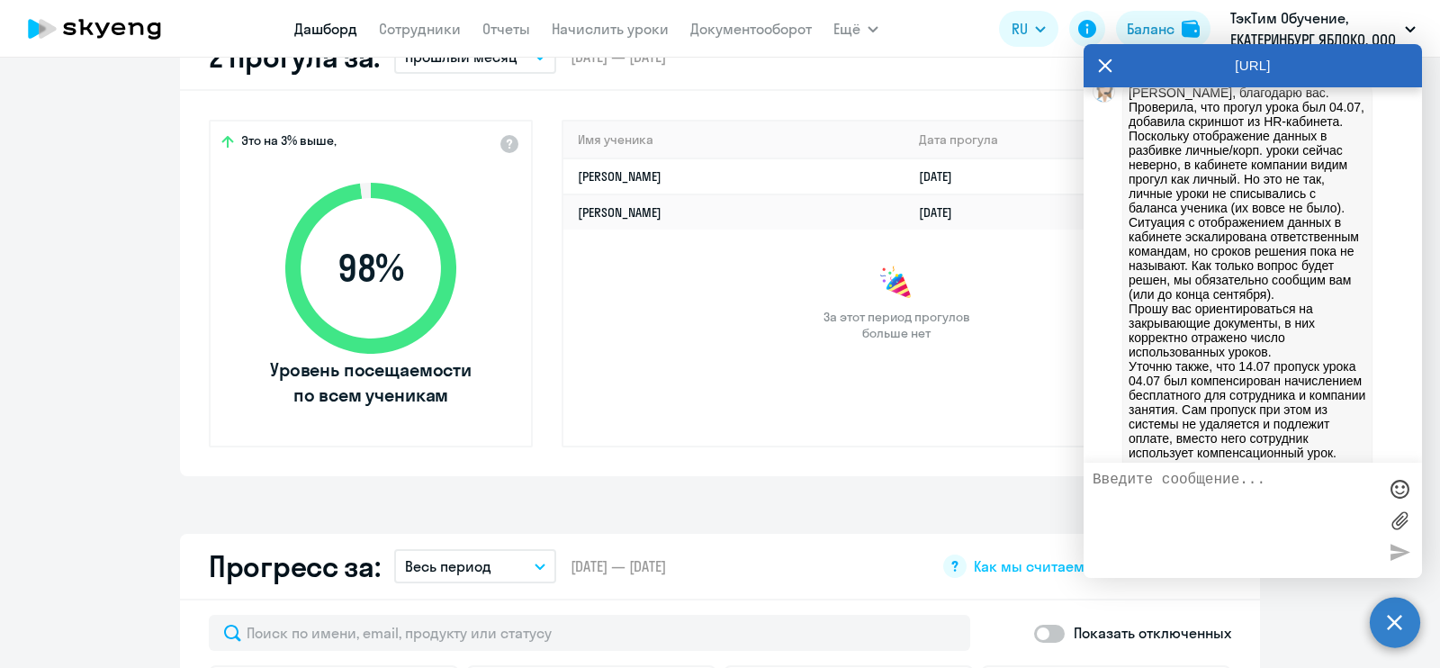
scroll to position [1785, 0]
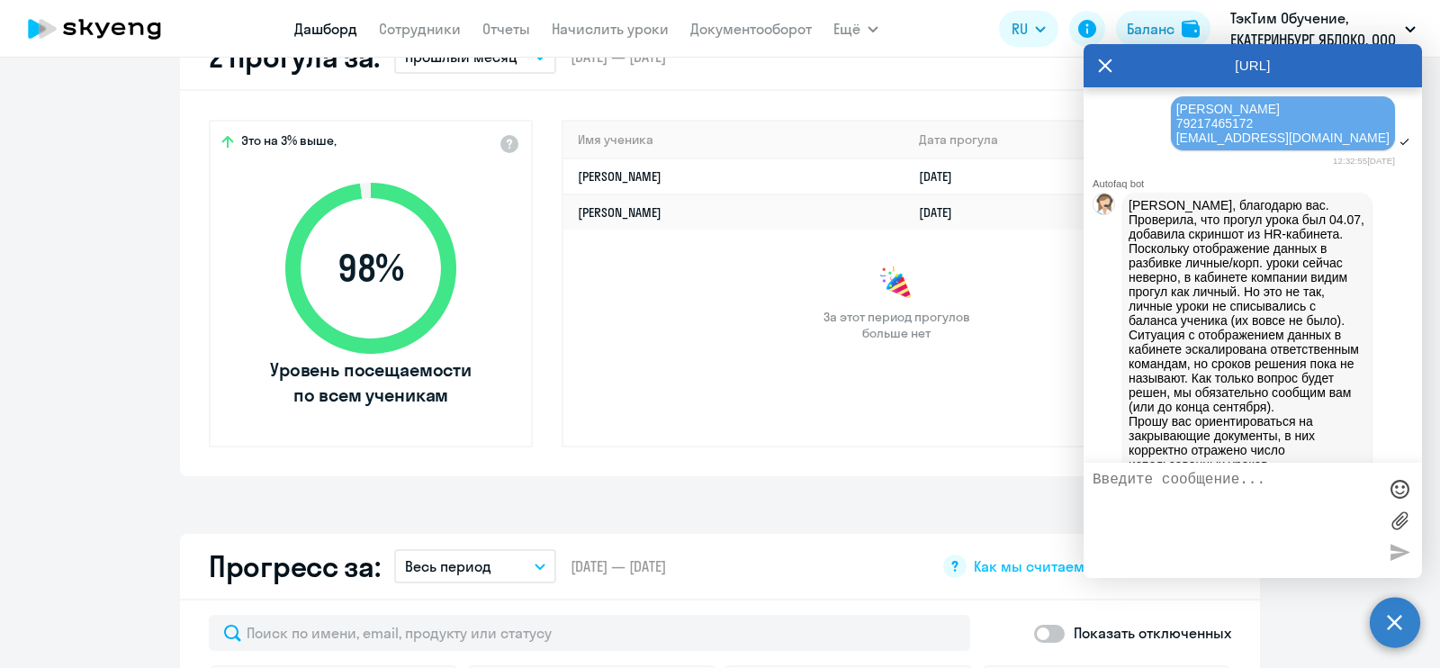
drag, startPoint x: 1227, startPoint y: 335, endPoint x: 1120, endPoint y: 362, distance: 109.6
click at [1120, 362] on div "[PERSON_NAME], благодарю вас. Проверила, что прогул урока был 04.07, добавила с…" at bounding box center [1253, 439] width 338 height 501
copy p "Loremip, dolorsita con. Adipiscin, eli seddoe tempo inc 87.92, utlabore etdolor…"
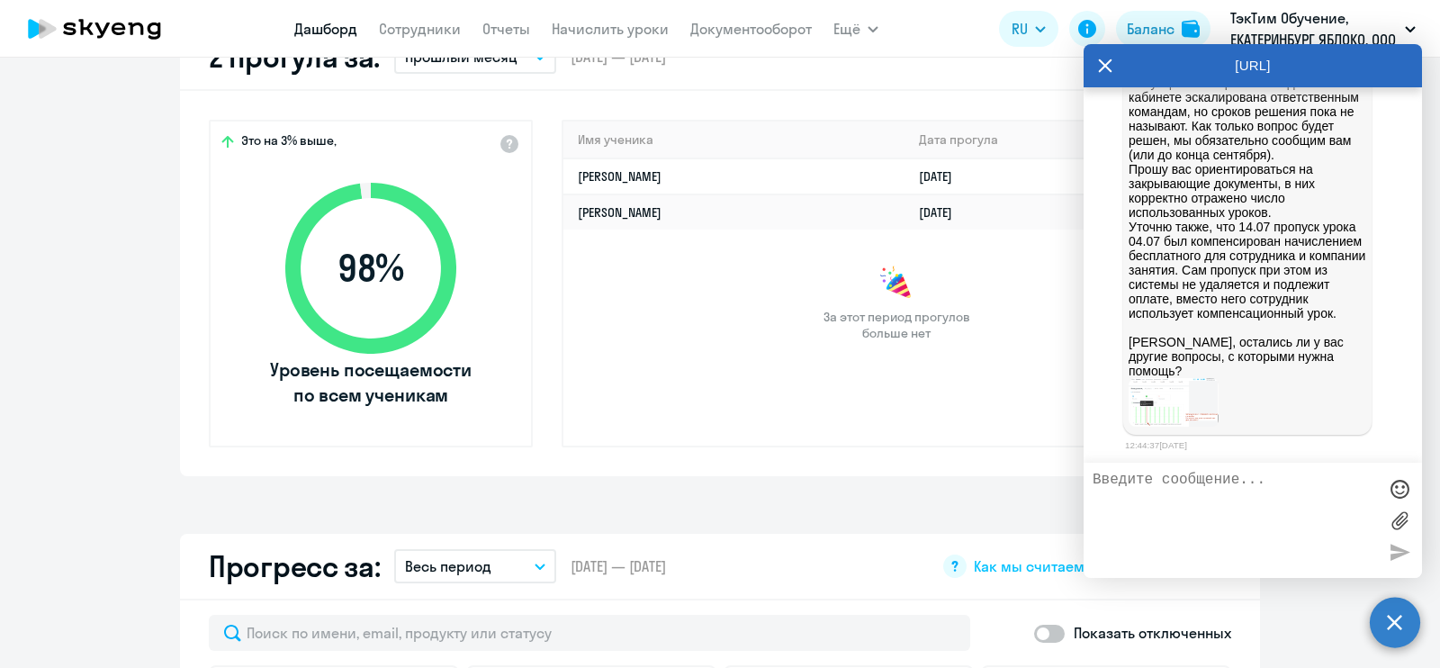
click at [1264, 277] on p "[PERSON_NAME], благодарю вас. Проверила, что прогул урока был 04.07, добавила с…" at bounding box center [1248, 162] width 238 height 432
